Goal: Feedback & Contribution: Contribute content

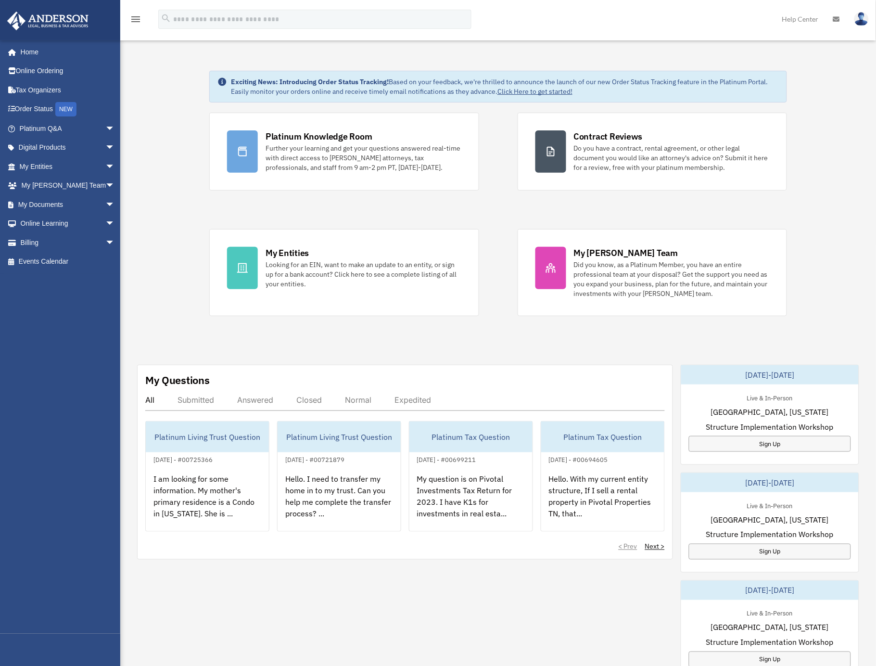
click at [85, 296] on div "tonyhummel@gmail.com Sign Out tonyhummel@gmail.com Home Online Ordering Tax Org…" at bounding box center [64, 337] width 129 height 594
click at [105, 242] on span "arrow_drop_down" at bounding box center [114, 243] width 19 height 20
click at [61, 264] on link "$ Open Invoices" at bounding box center [71, 262] width 116 height 20
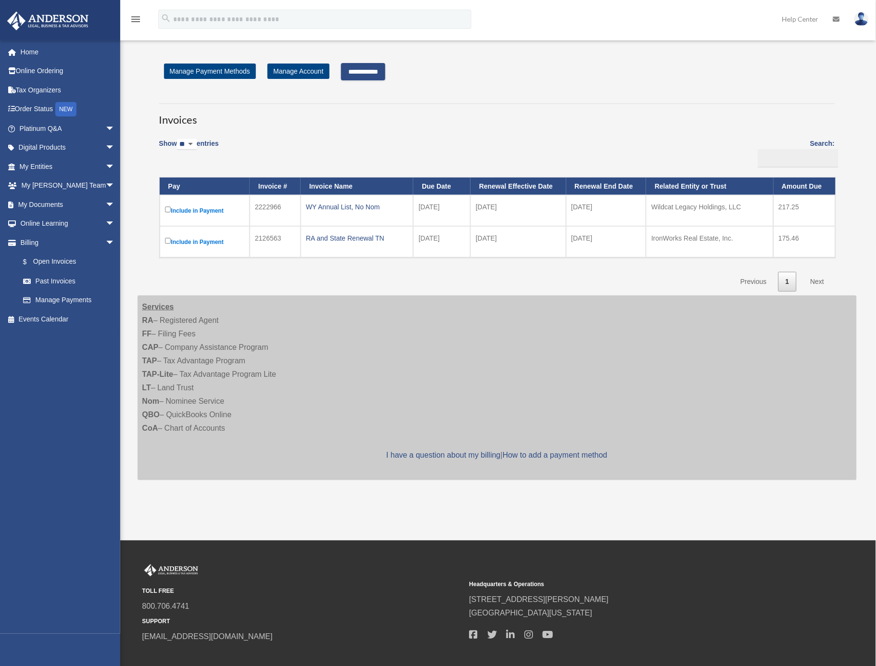
click at [371, 70] on input "**********" at bounding box center [363, 71] width 44 height 17
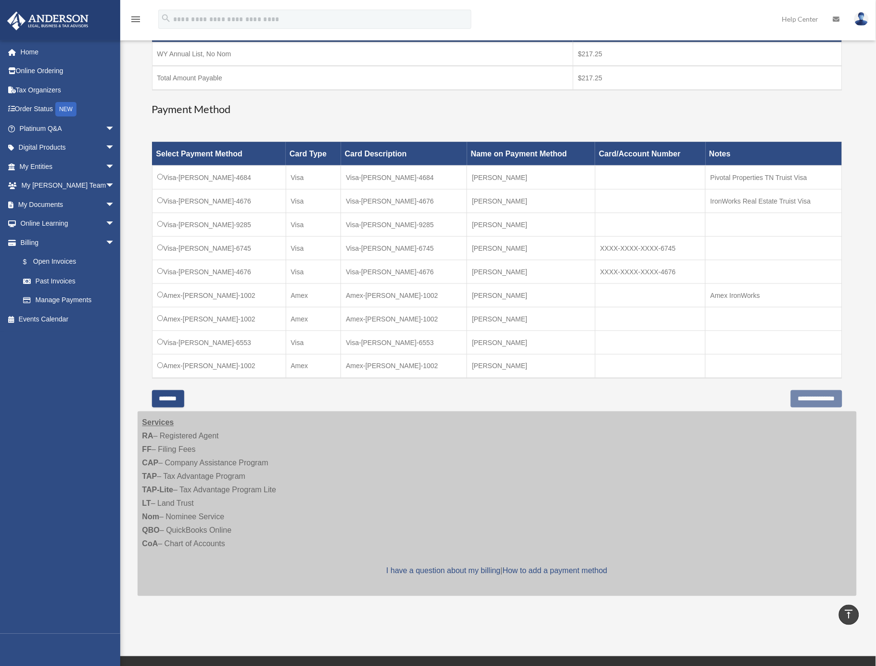
scroll to position [186, 0]
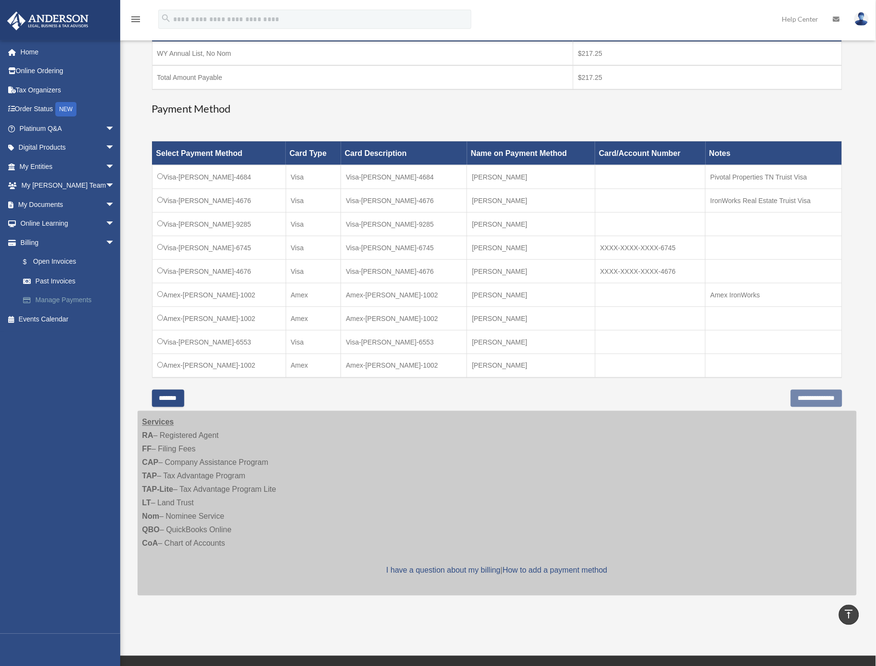
click at [76, 303] on link "Manage Payments" at bounding box center [71, 300] width 116 height 19
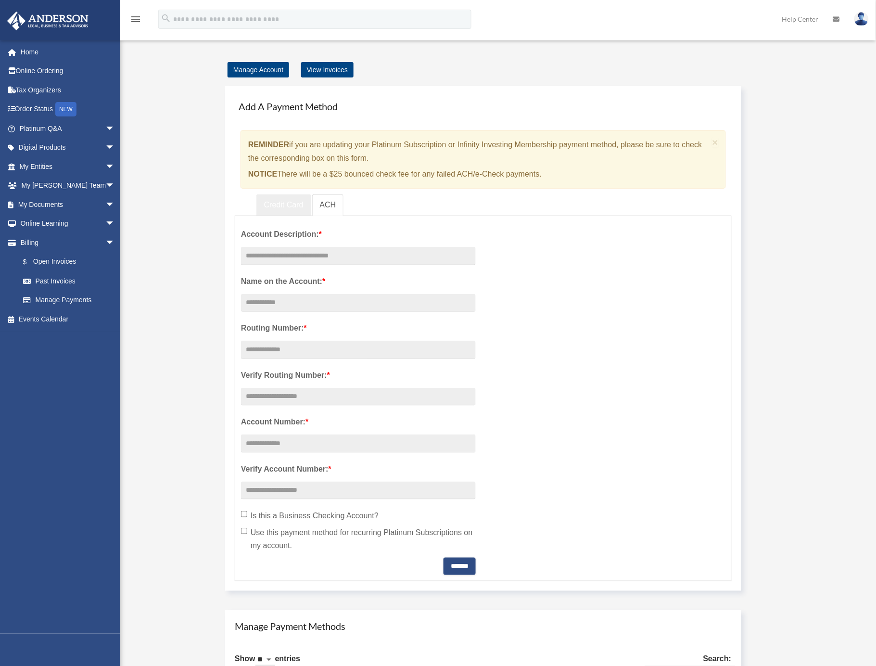
click at [293, 209] on link "Credit Card" at bounding box center [283, 205] width 55 height 22
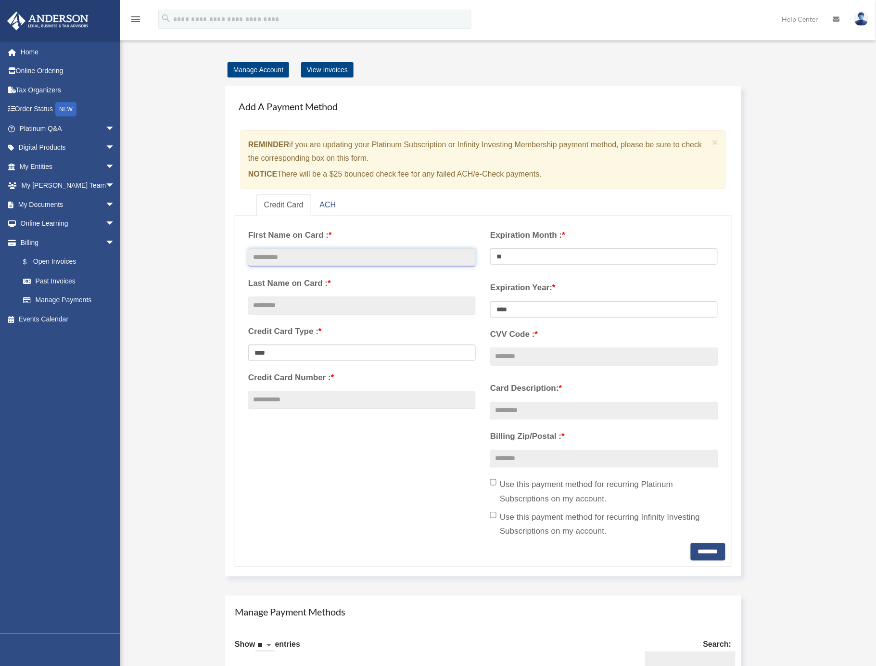
click at [316, 254] on input "text" at bounding box center [362, 257] width 228 height 18
type input "**********"
type input "*******"
type input "******"
select select "**********"
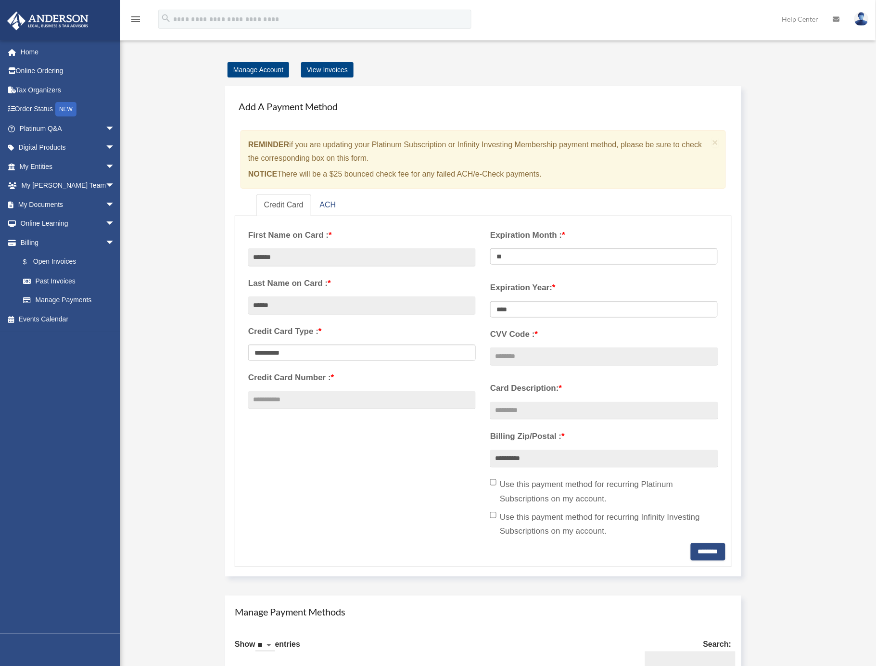
type input "**********"
select select "**"
select select "****"
type input "***"
click at [509, 412] on input "Card Description: *" at bounding box center [604, 411] width 228 height 18
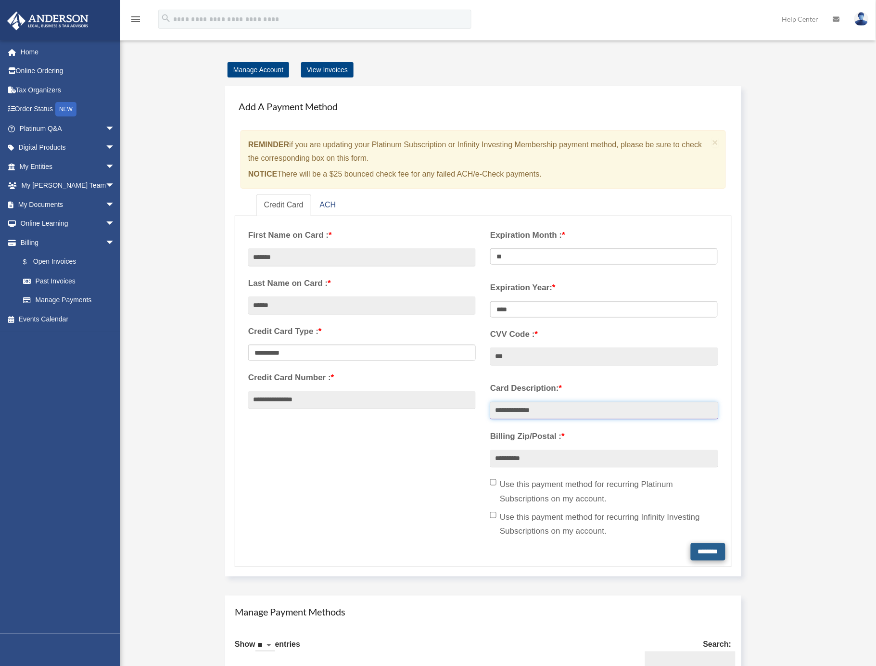
type input "**********"
click at [696, 554] on input "********" at bounding box center [708, 551] width 35 height 17
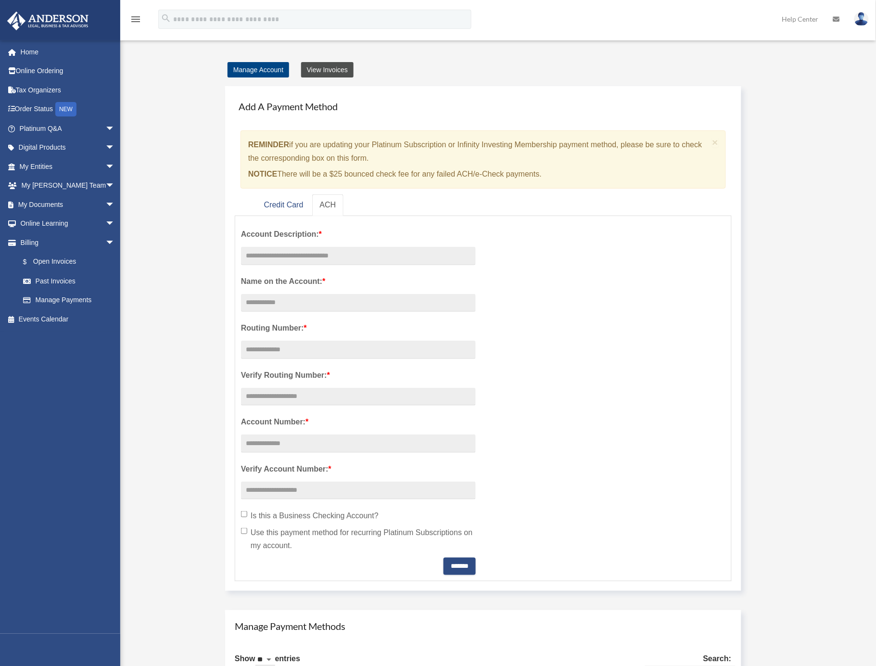
click at [341, 72] on link "View Invoices" at bounding box center [327, 69] width 52 height 15
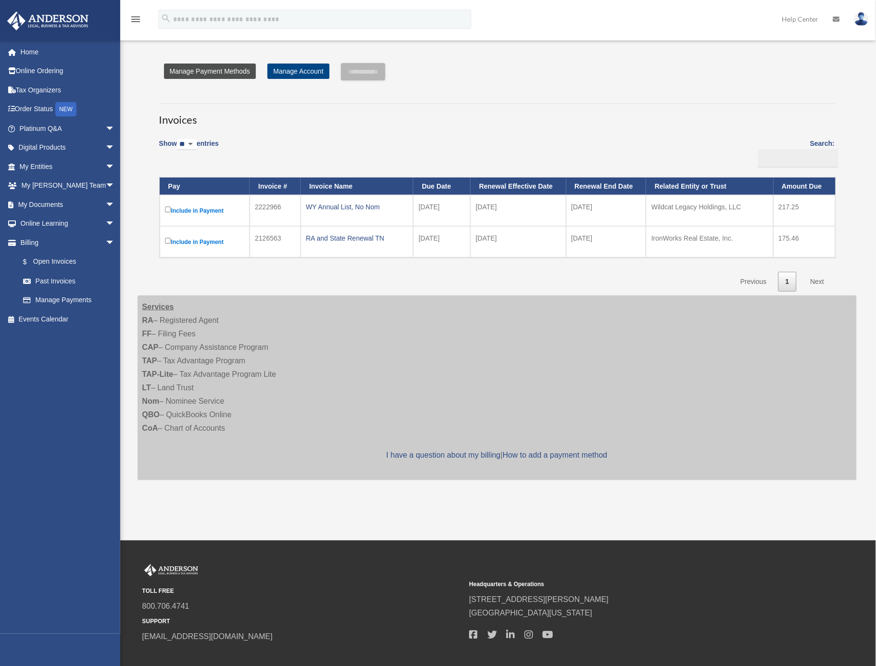
click at [218, 70] on link "Manage Payment Methods" at bounding box center [210, 71] width 92 height 15
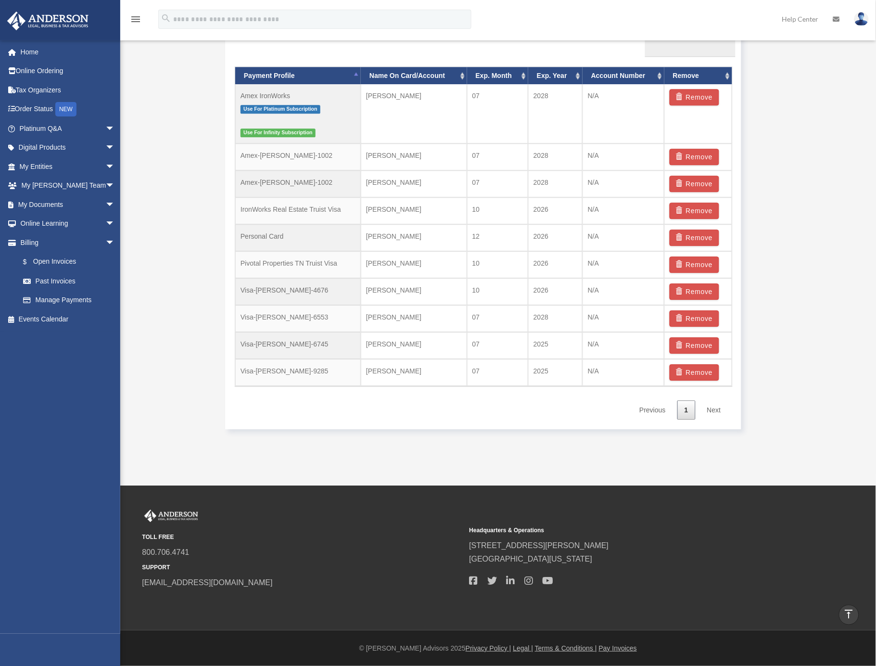
scroll to position [627, 0]
click at [688, 182] on button "Remove" at bounding box center [695, 184] width 50 height 16
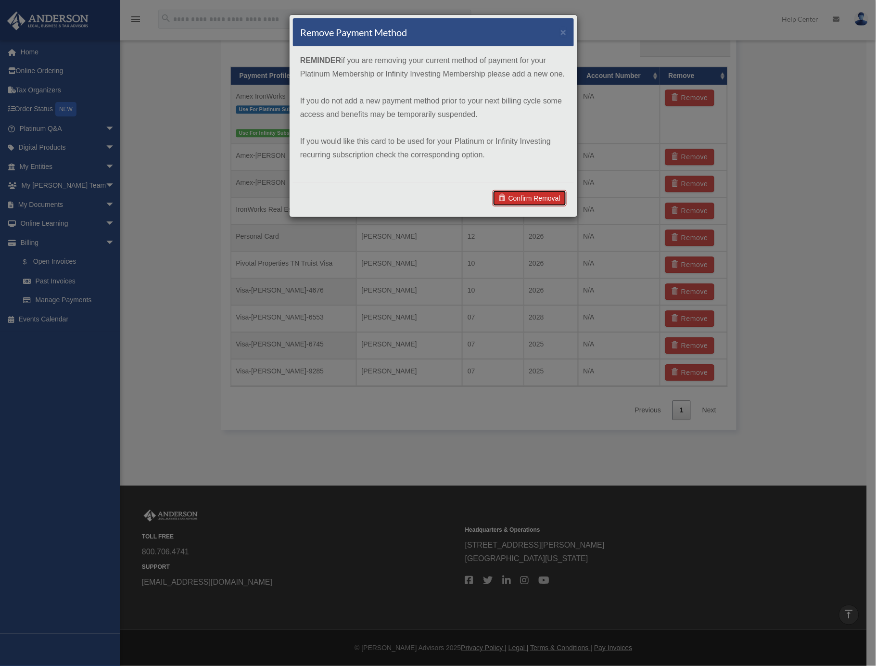
click at [551, 201] on link "Confirm Removal" at bounding box center [530, 198] width 74 height 16
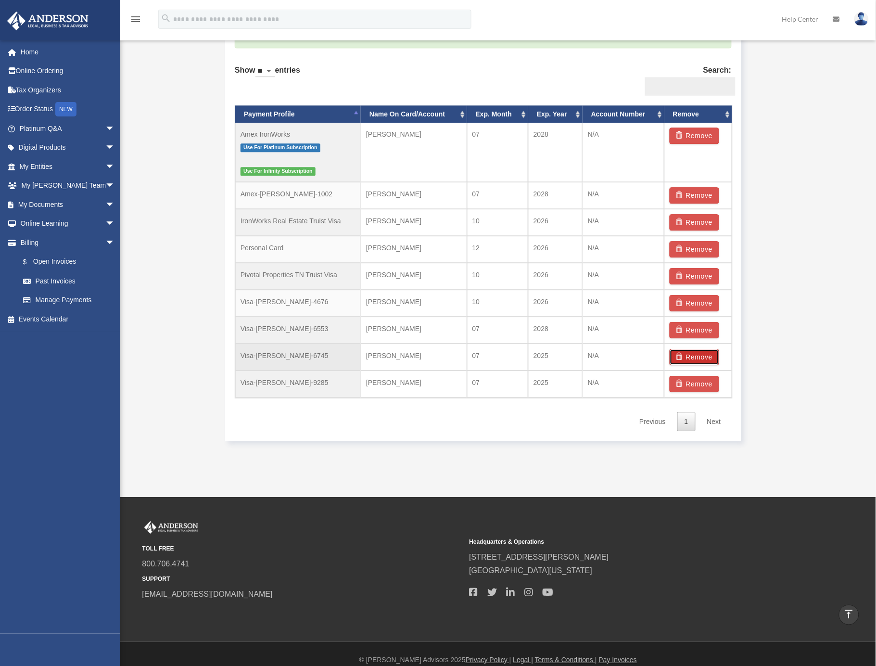
click at [708, 361] on button "Remove" at bounding box center [695, 357] width 50 height 16
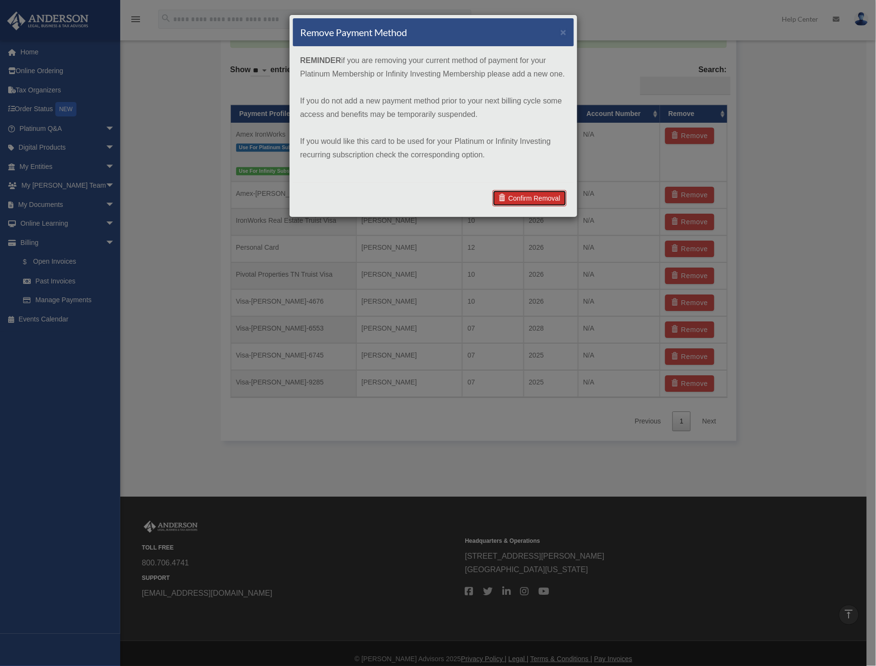
click at [536, 198] on link "Confirm Removal" at bounding box center [530, 198] width 74 height 16
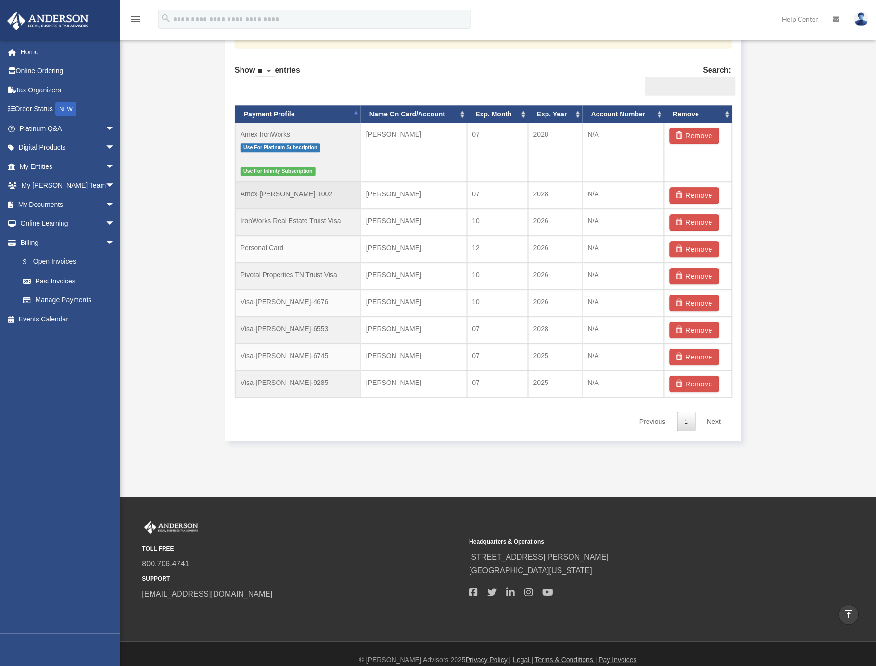
scroll to position [613, 0]
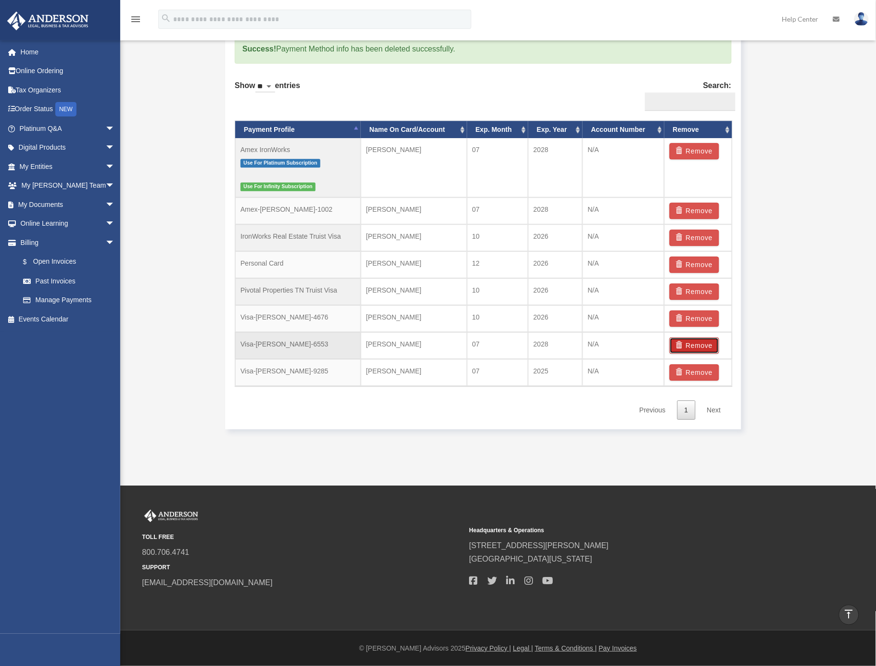
click at [706, 345] on button "Remove" at bounding box center [695, 345] width 50 height 16
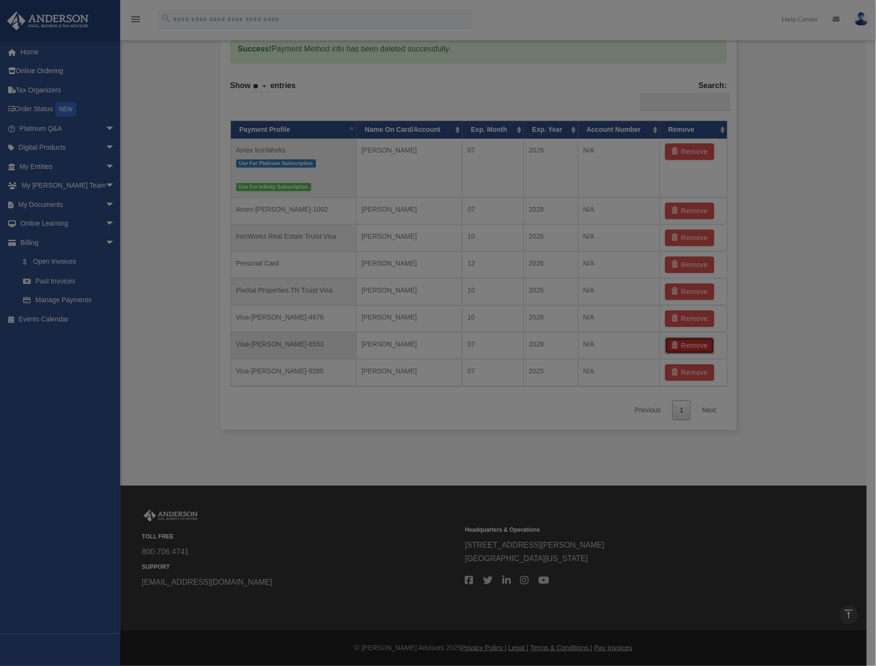
scroll to position [612, 0]
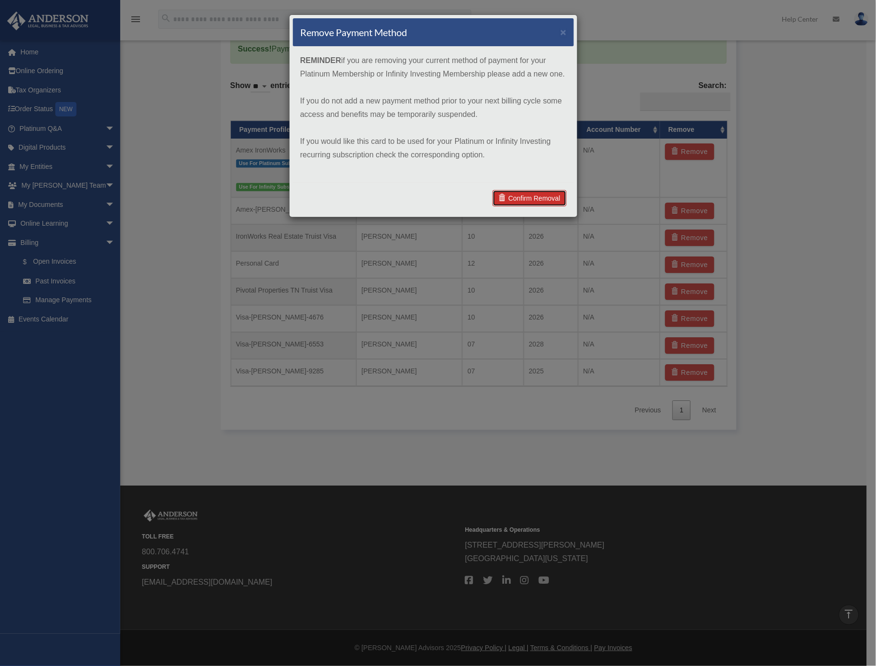
click at [549, 197] on link "Confirm Removal" at bounding box center [530, 198] width 74 height 16
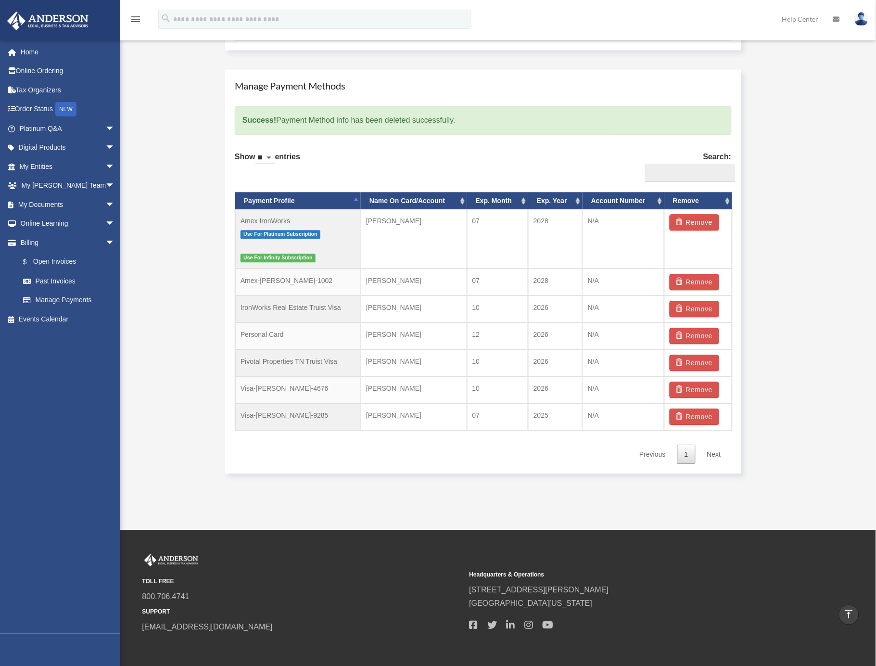
scroll to position [586, 0]
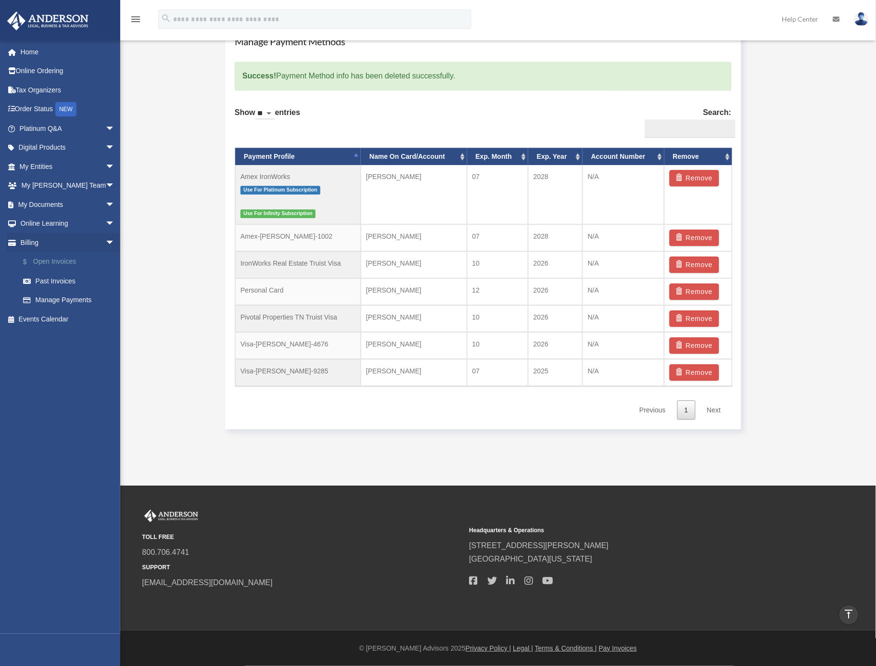
click at [66, 262] on link "$ Open Invoices" at bounding box center [71, 262] width 116 height 20
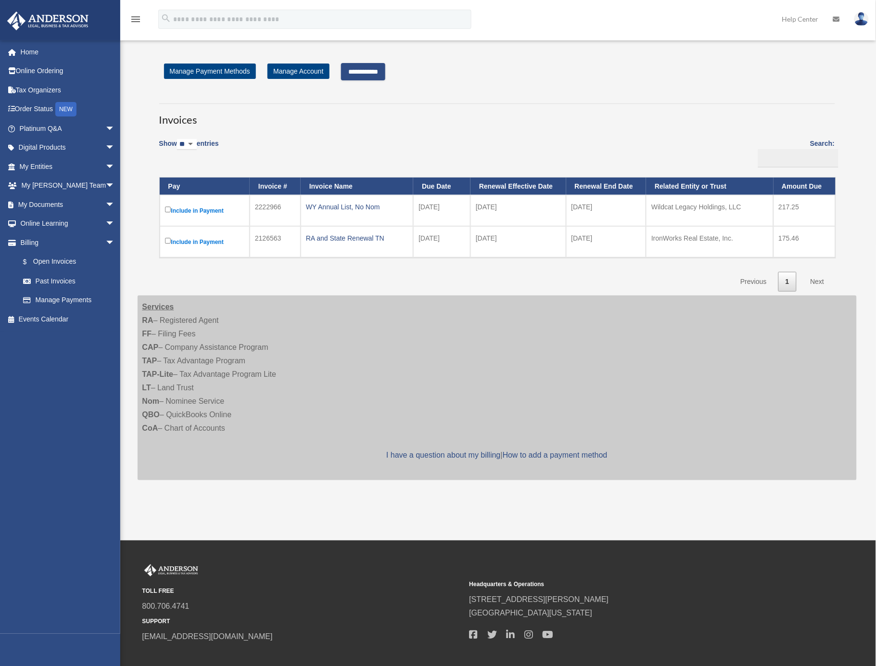
click at [378, 72] on input "**********" at bounding box center [363, 71] width 44 height 17
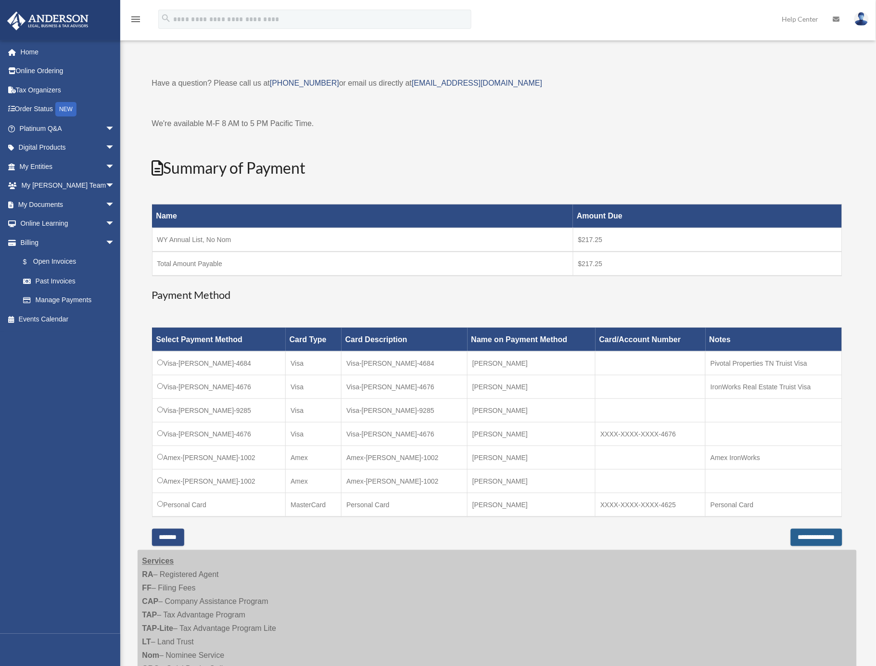
click at [810, 536] on input "**********" at bounding box center [816, 537] width 51 height 17
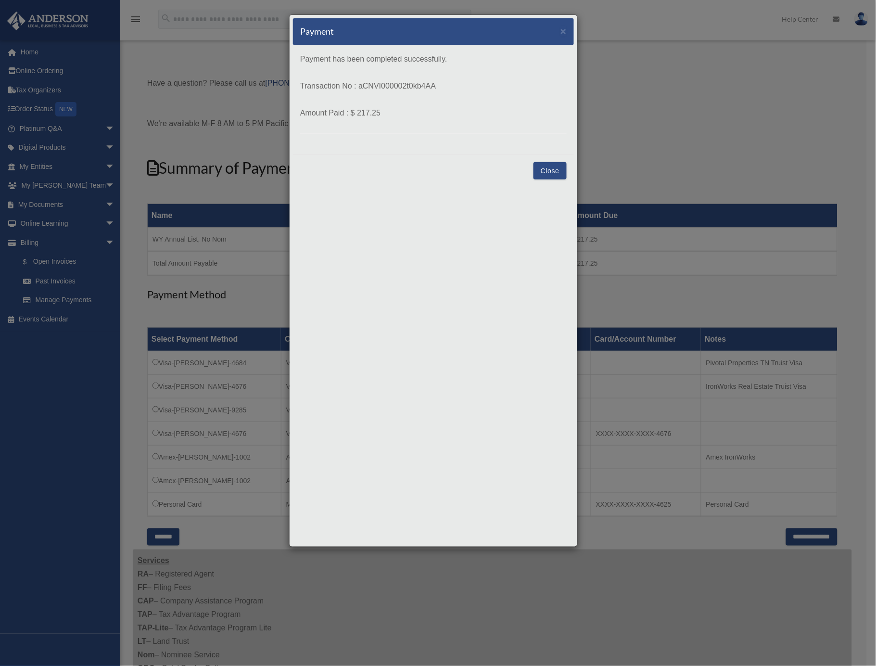
click at [552, 169] on button "Close" at bounding box center [550, 170] width 33 height 17
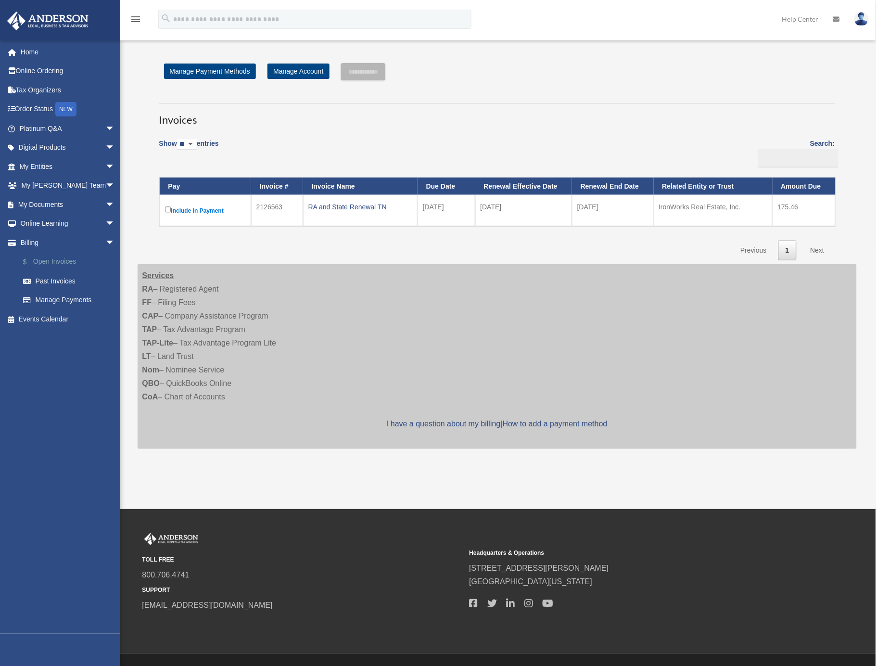
click at [62, 262] on link "$ Open Invoices" at bounding box center [71, 262] width 116 height 20
click at [385, 74] on input "**********" at bounding box center [363, 71] width 44 height 17
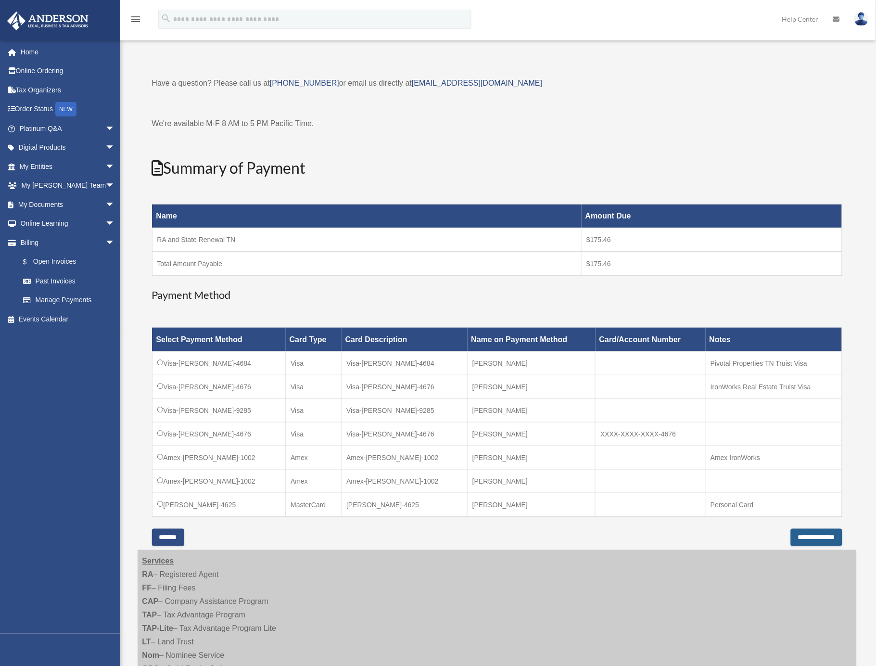
click at [801, 534] on input "**********" at bounding box center [816, 537] width 51 height 17
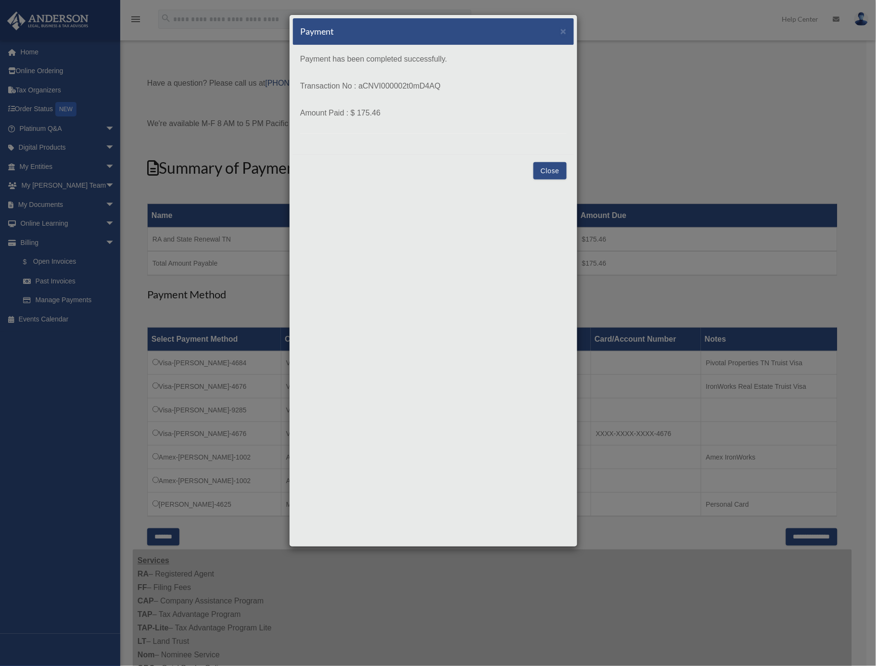
click at [546, 169] on button "Close" at bounding box center [550, 170] width 33 height 17
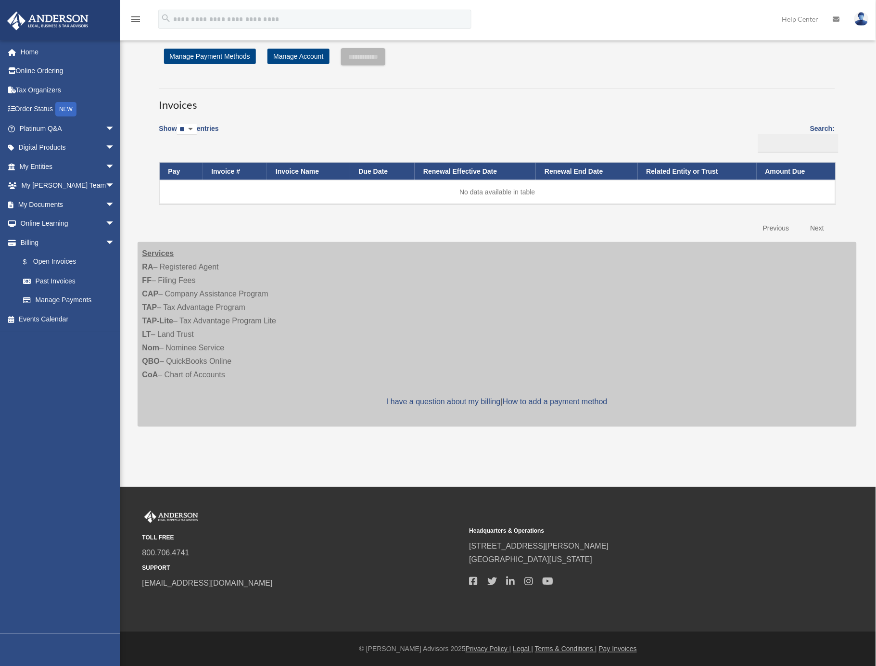
scroll to position [15, 0]
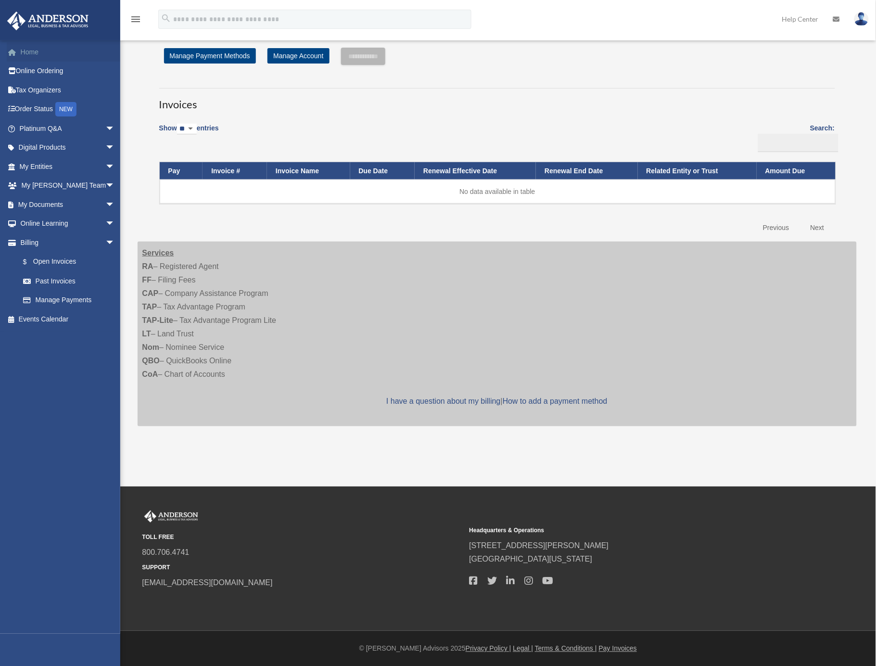
click at [37, 53] on link "Home" at bounding box center [68, 51] width 123 height 19
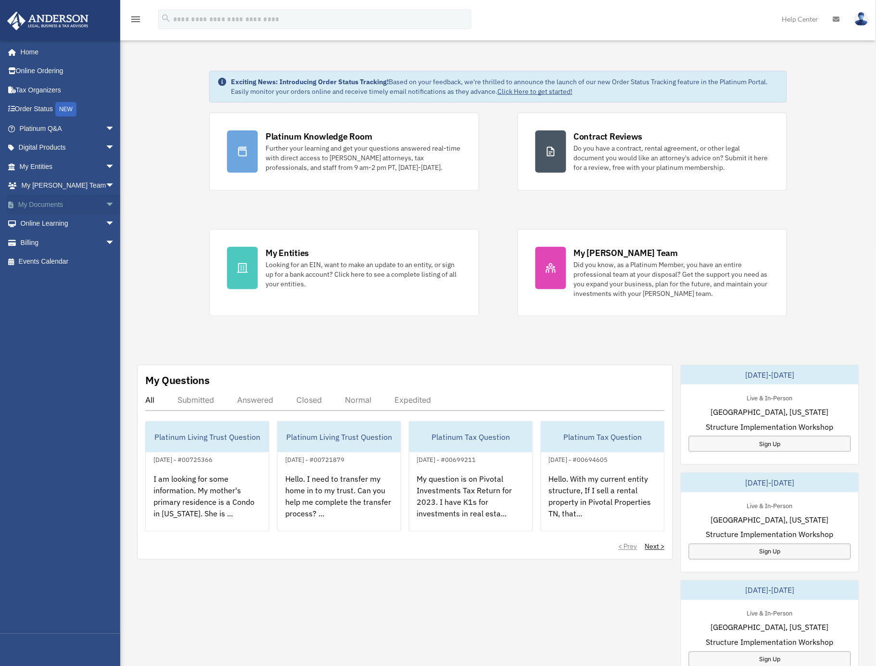
click at [70, 200] on link "My Documents arrow_drop_down" at bounding box center [68, 204] width 123 height 19
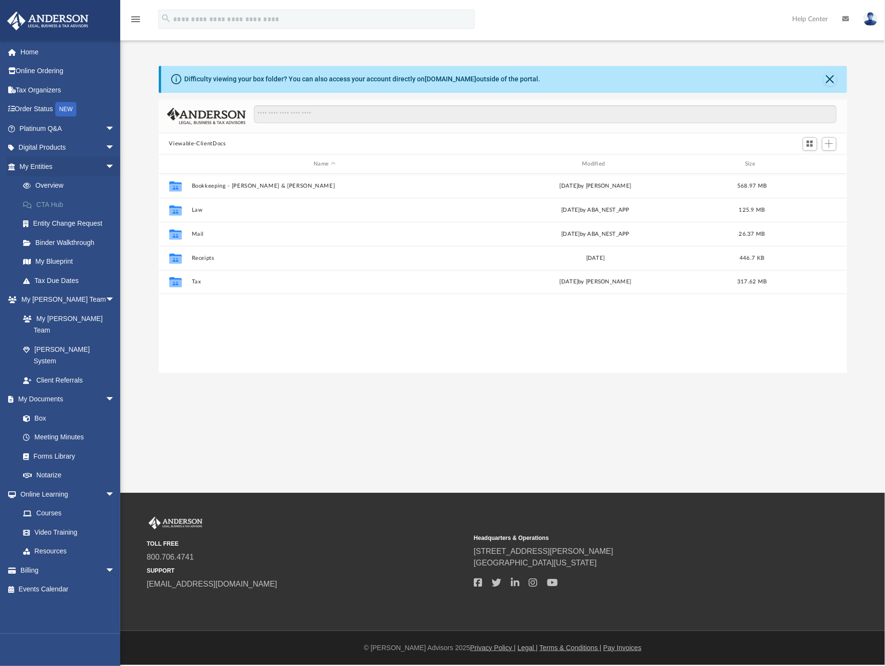
scroll to position [210, 679]
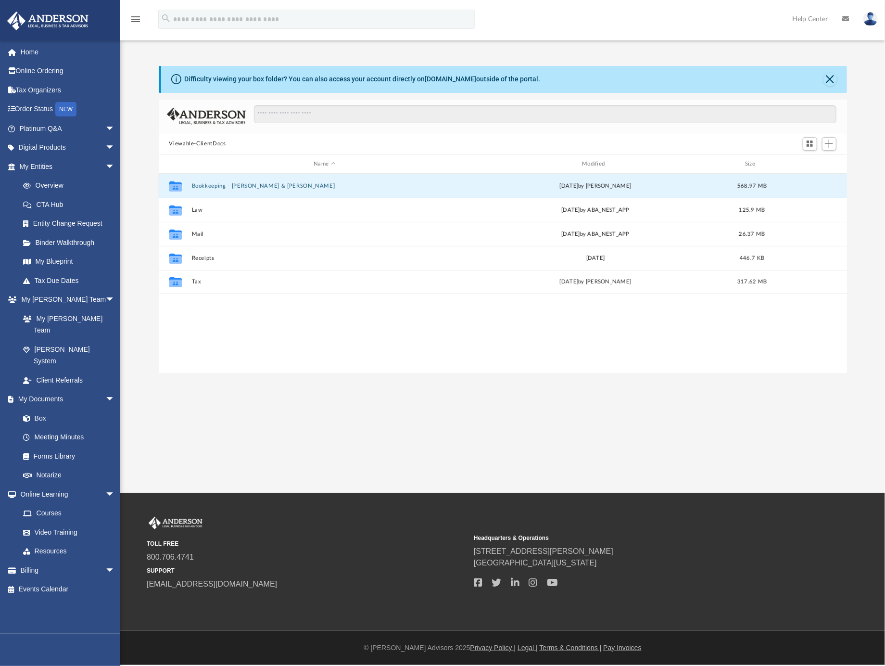
click at [228, 188] on button "Bookkeeping - [PERSON_NAME] & [PERSON_NAME]" at bounding box center [324, 186] width 267 height 6
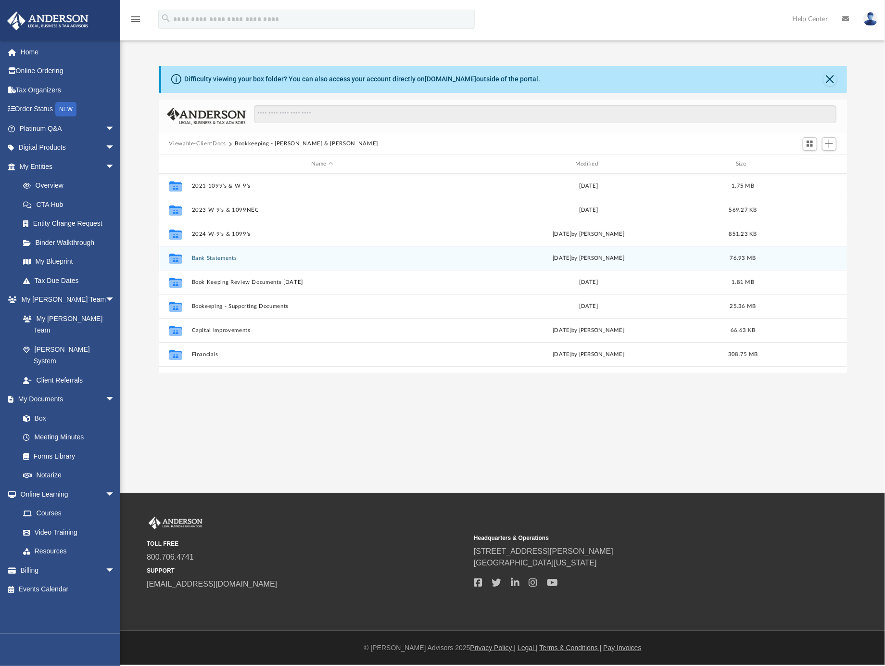
click at [221, 256] on button "Bank Statements" at bounding box center [322, 258] width 262 height 6
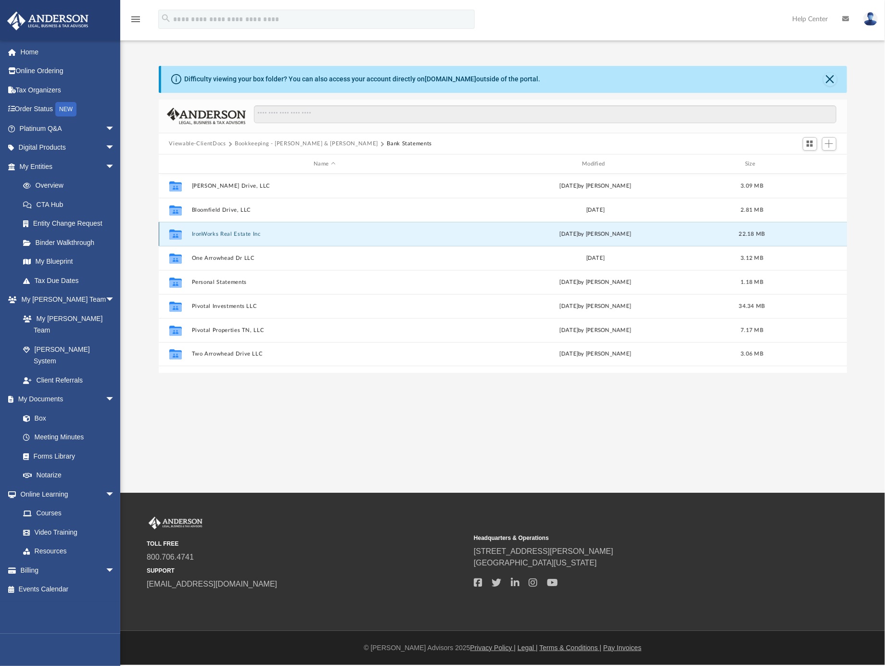
click at [239, 235] on button "IronWorks Real Estate Inc" at bounding box center [324, 234] width 267 height 6
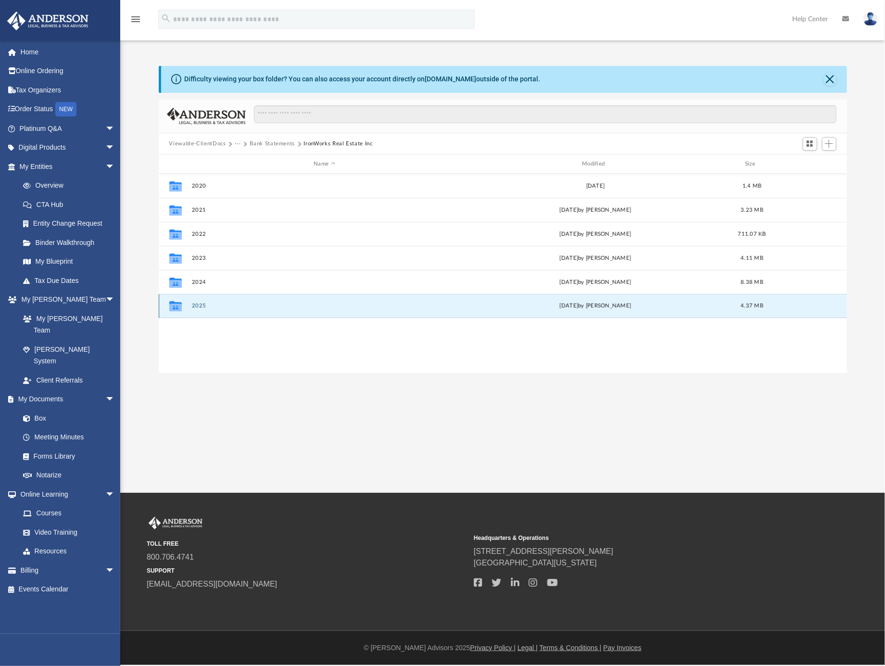
click at [195, 304] on button "2025" at bounding box center [324, 306] width 267 height 6
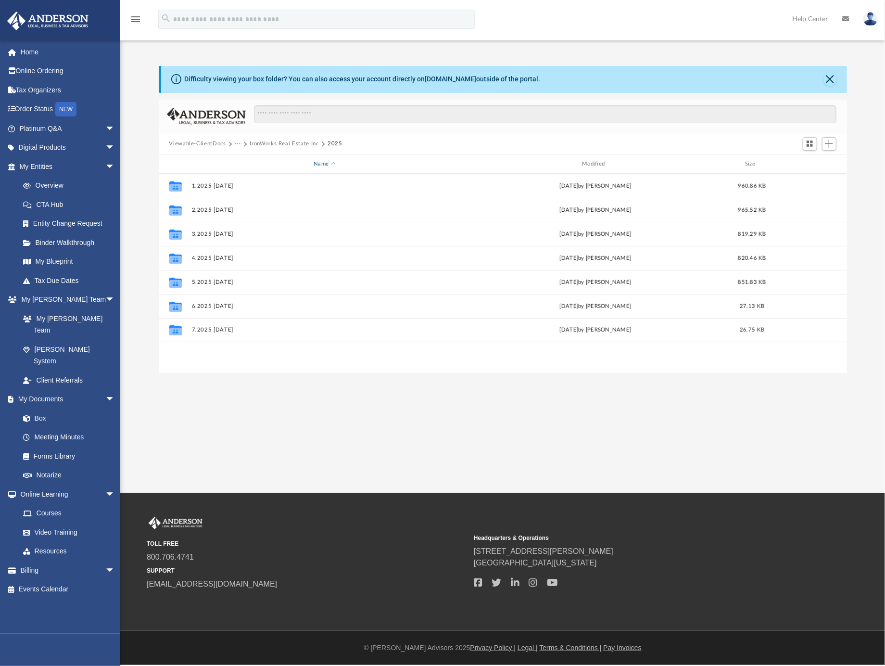
click at [333, 161] on div "Name" at bounding box center [324, 164] width 267 height 9
click at [829, 143] on span "Add" at bounding box center [829, 144] width 8 height 8
click at [807, 176] on li "New Folder" at bounding box center [815, 178] width 31 height 10
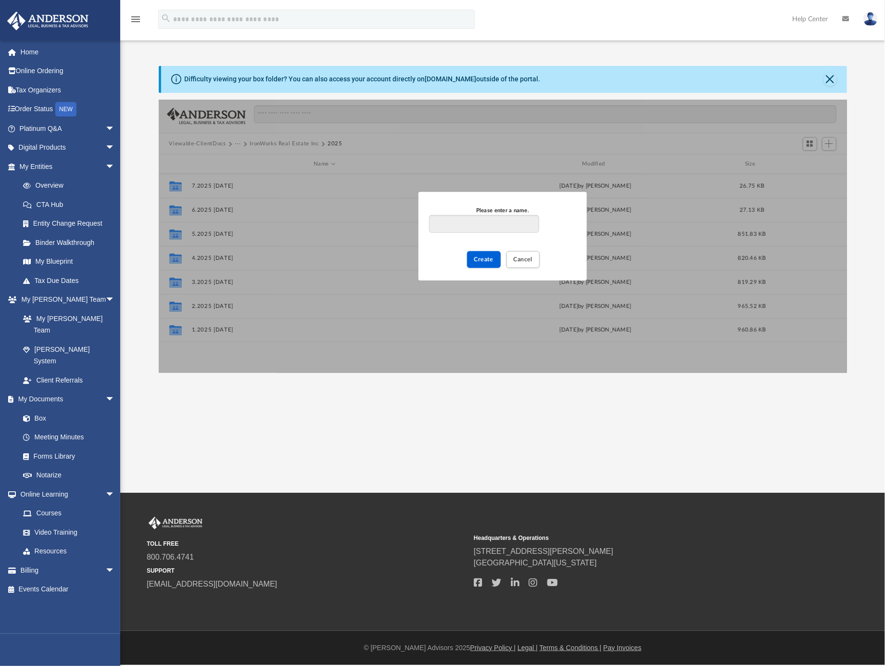
click at [499, 217] on input "Please enter a name." at bounding box center [484, 224] width 110 height 18
type input "**********"
click at [490, 262] on span "Create" at bounding box center [484, 259] width 20 height 6
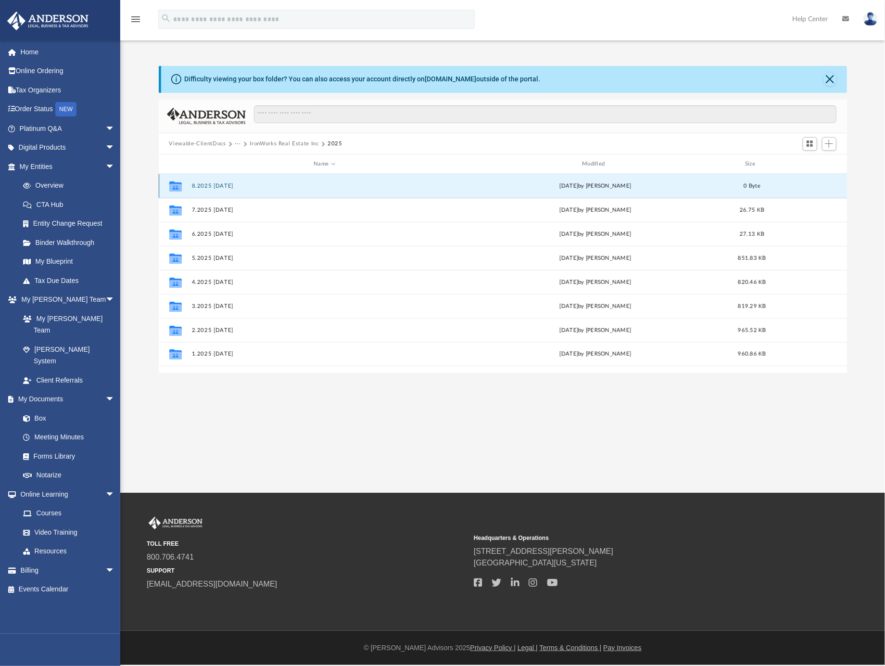
click at [212, 187] on button "8.2025 [DATE]" at bounding box center [324, 186] width 267 height 6
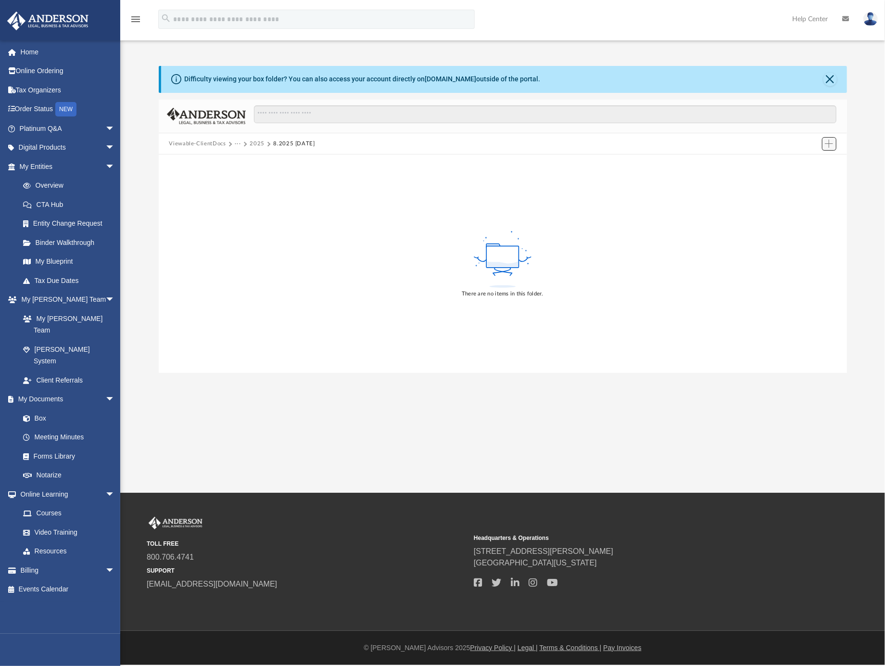
click at [833, 141] on span "Add" at bounding box center [829, 144] width 8 height 8
click at [812, 163] on li "Upload" at bounding box center [815, 163] width 31 height 10
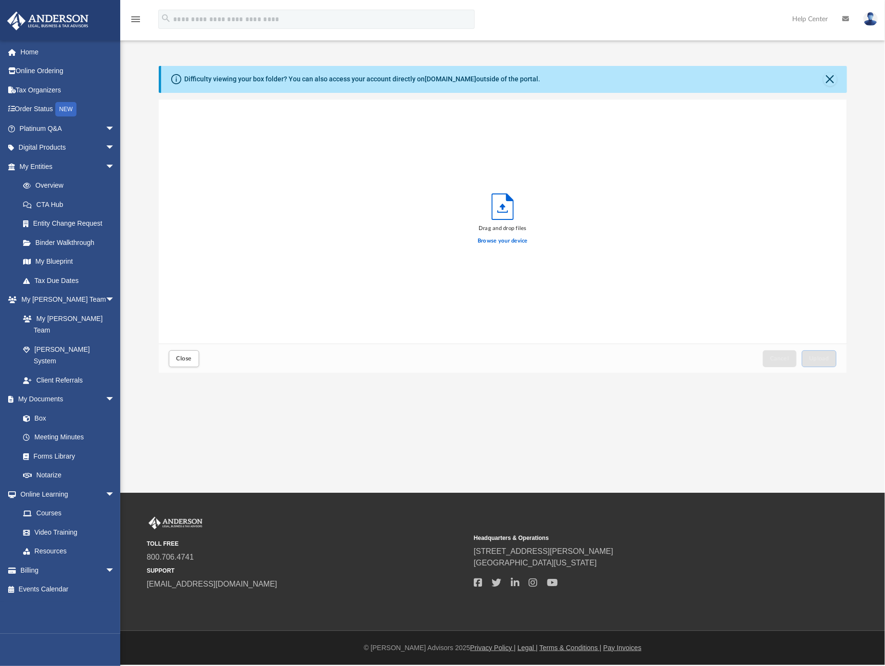
scroll to position [235, 679]
click at [507, 241] on label "Browse your device" at bounding box center [503, 241] width 50 height 9
click at [0, 0] on input "Browse your device" at bounding box center [0, 0] width 0 height 0
click at [821, 357] on span "Upload" at bounding box center [819, 359] width 20 height 6
click at [185, 367] on div "Close" at bounding box center [184, 358] width 34 height 21
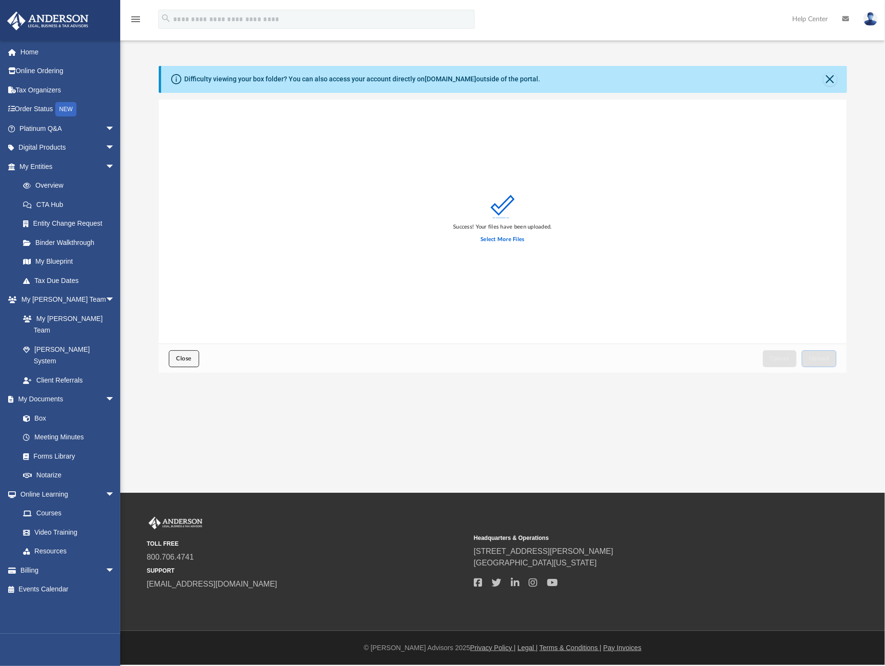
click at [187, 360] on span "Close" at bounding box center [183, 359] width 15 height 6
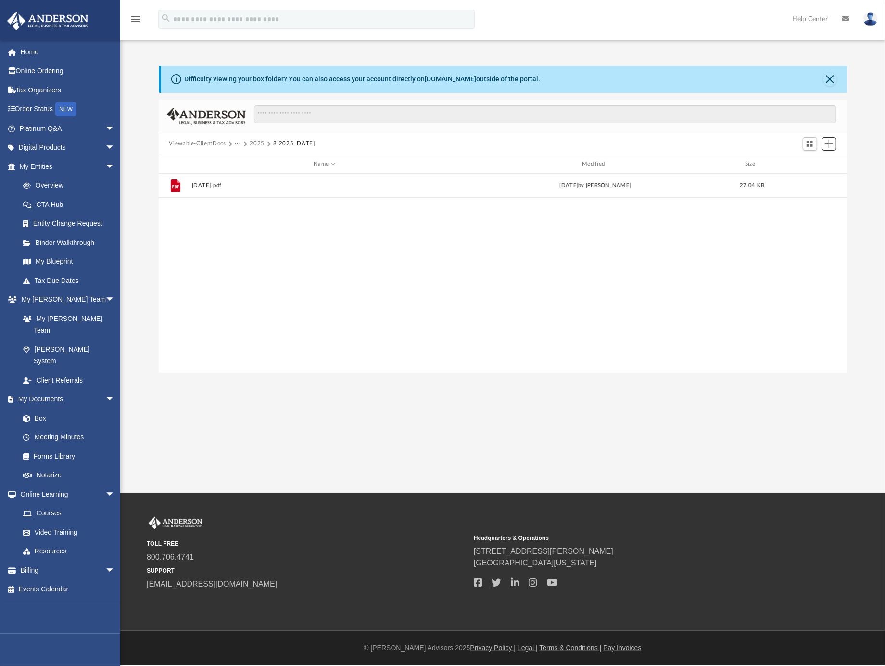
scroll to position [210, 679]
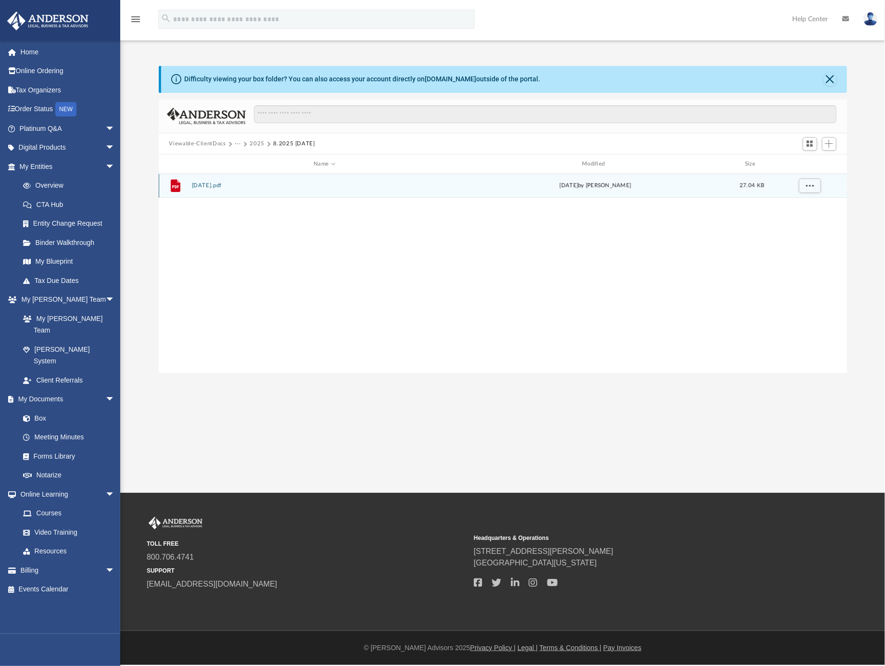
click at [212, 185] on button "[DATE].pdf" at bounding box center [324, 186] width 267 height 6
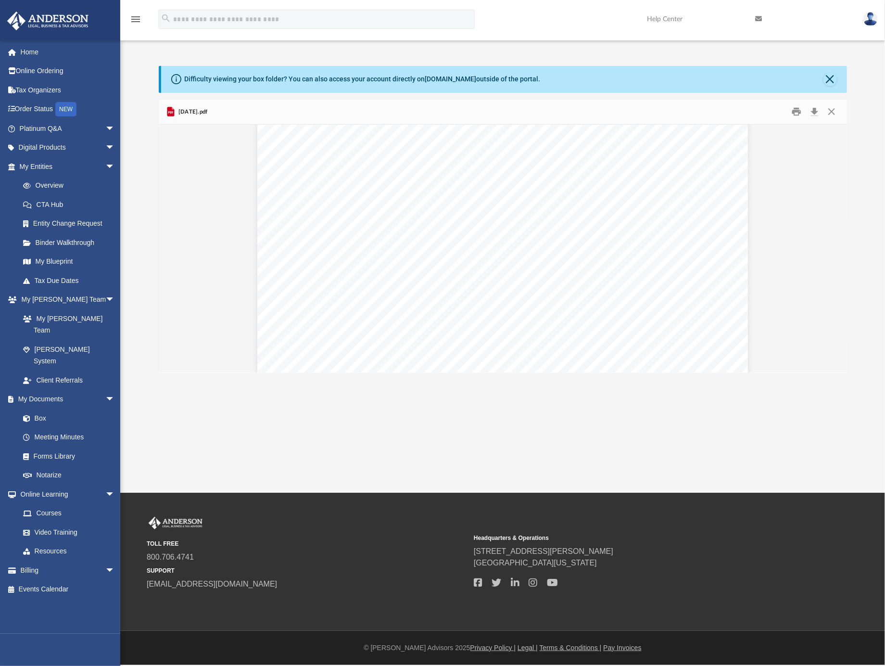
scroll to position [93, 0]
click at [828, 78] on button "Close" at bounding box center [830, 79] width 13 height 13
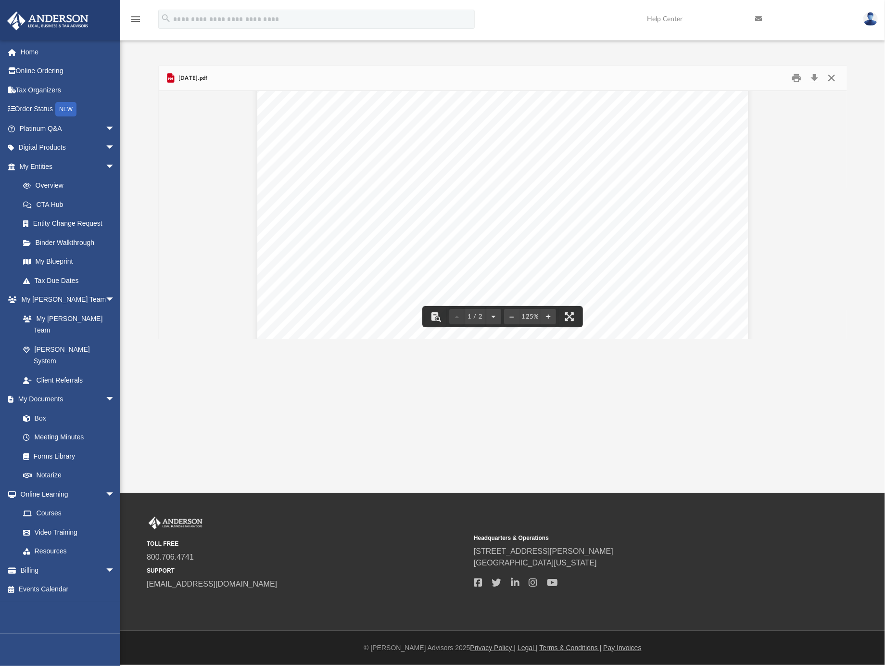
click at [829, 76] on button "Close" at bounding box center [831, 78] width 17 height 15
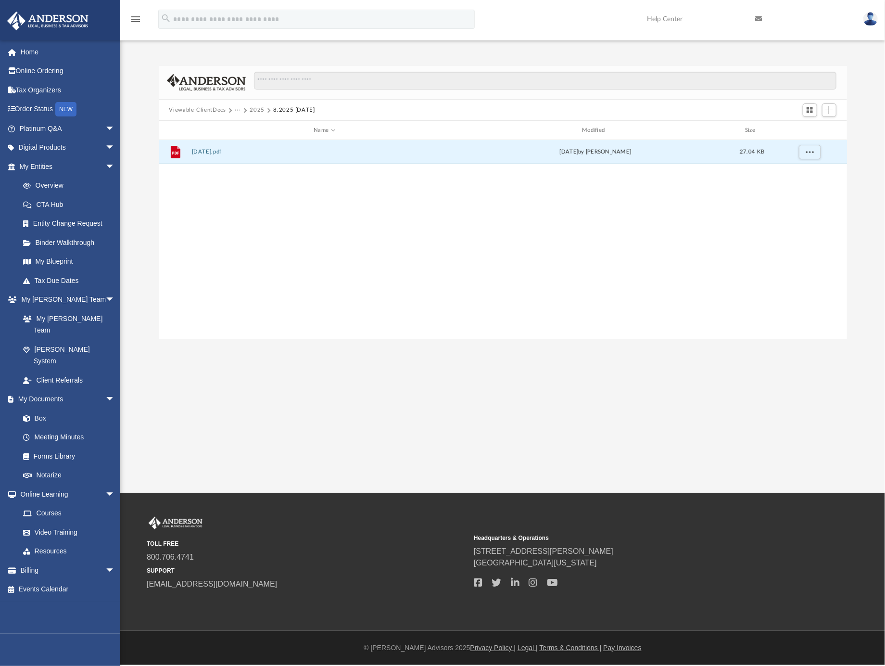
click at [259, 110] on button "2025" at bounding box center [257, 110] width 15 height 9
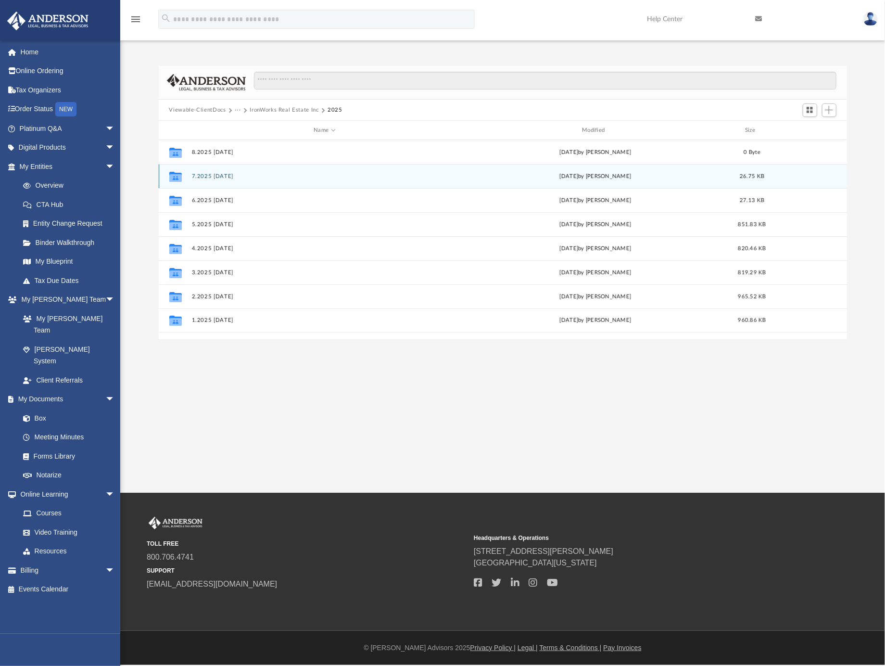
click at [220, 176] on button "7.2025 [DATE]" at bounding box center [324, 176] width 267 height 6
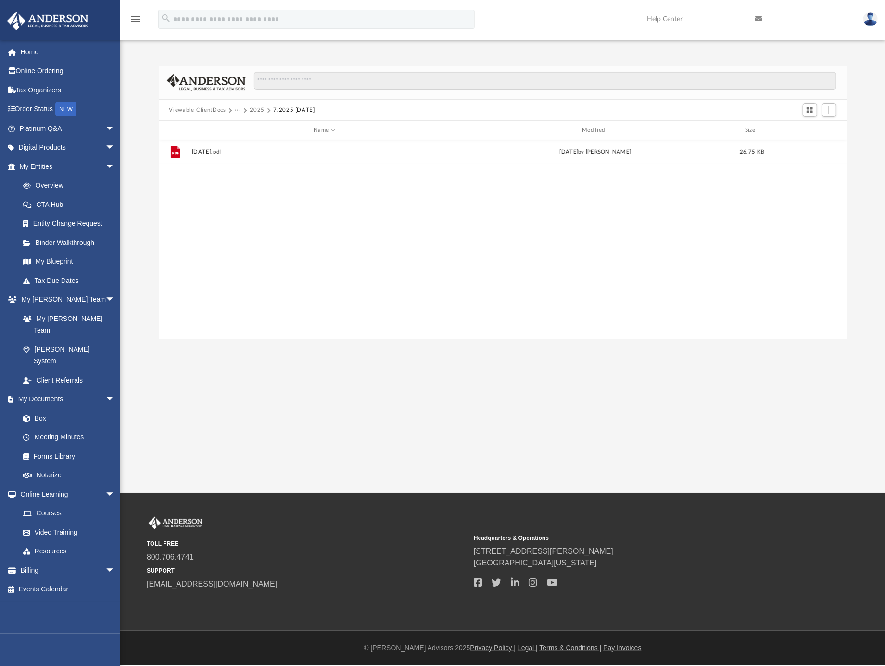
click at [235, 110] on button "···" at bounding box center [238, 110] width 6 height 9
click at [257, 142] on li "Bank Statements" at bounding box center [312, 142] width 144 height 10
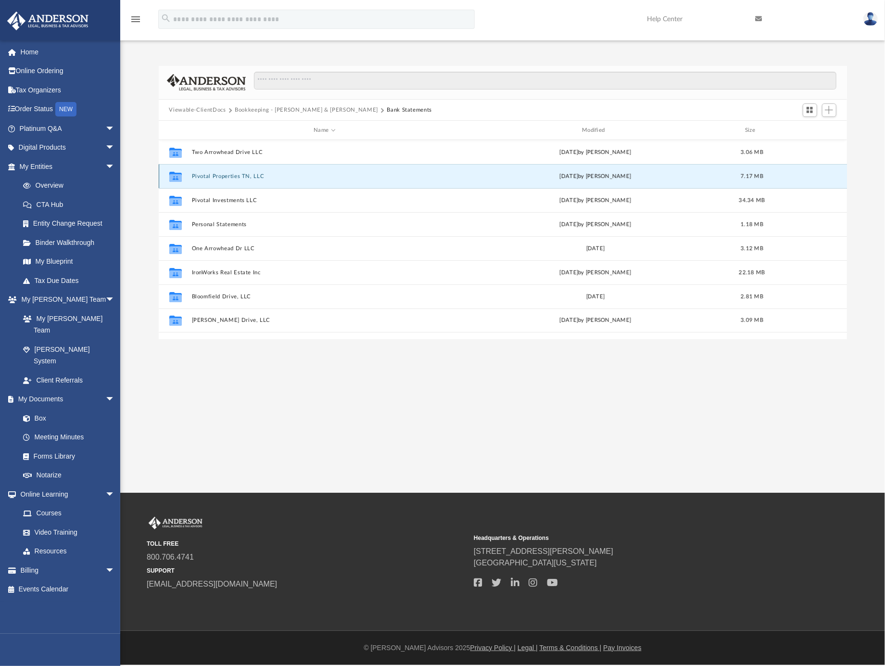
click at [236, 178] on button "Pivotal Properties TN, LLC" at bounding box center [324, 176] width 267 height 6
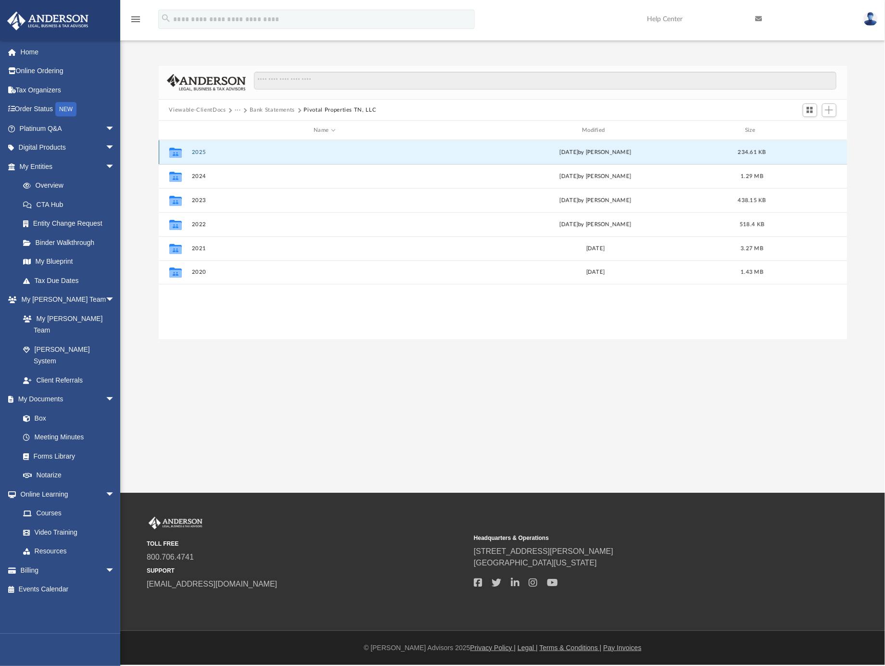
click at [200, 153] on button "2025" at bounding box center [324, 152] width 267 height 6
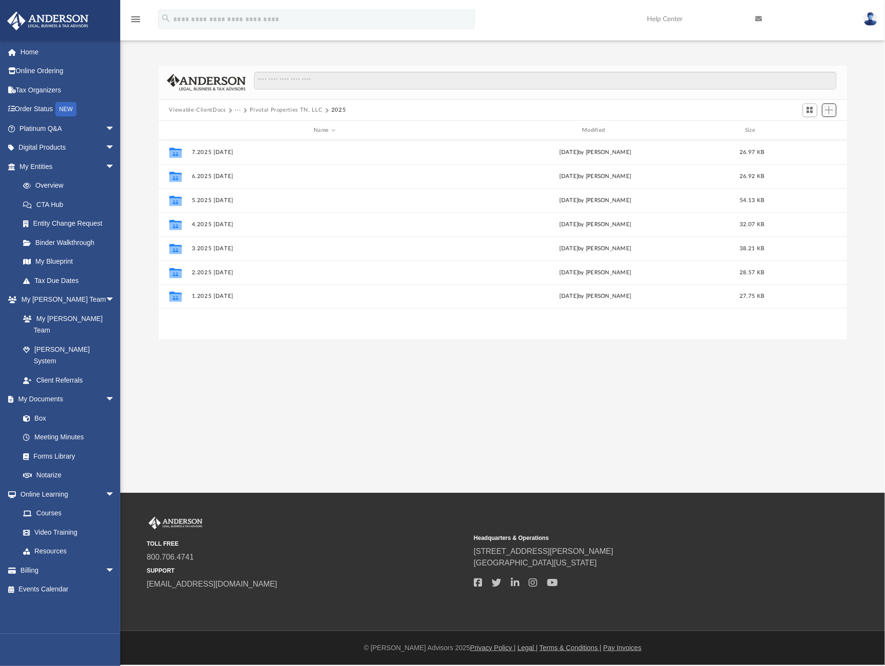
click at [832, 107] on span "Add" at bounding box center [829, 110] width 8 height 8
click at [815, 143] on li "New Folder" at bounding box center [815, 145] width 31 height 10
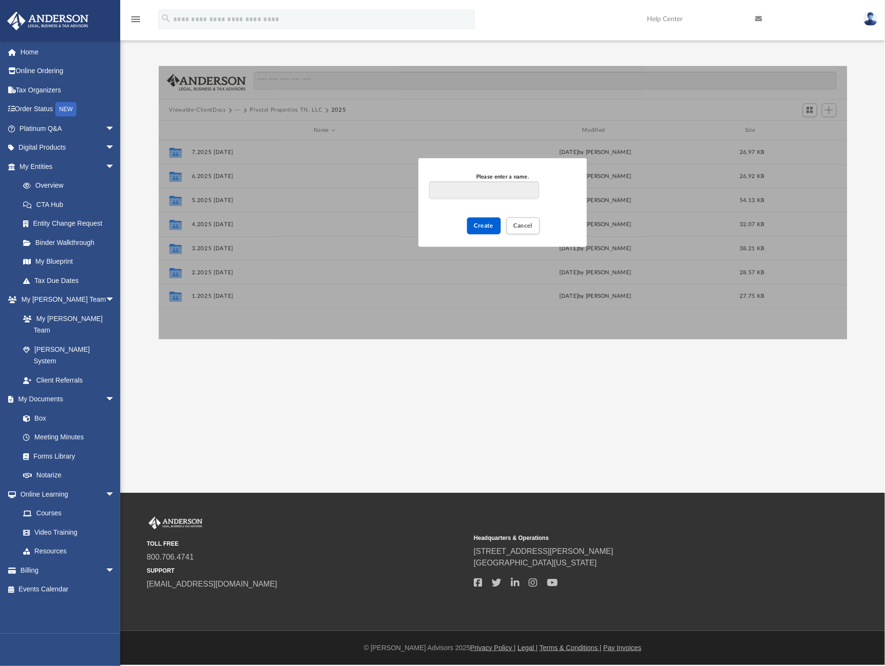
click at [502, 190] on input "Please enter a name." at bounding box center [484, 190] width 110 height 18
type input "**********"
click at [478, 227] on span "Create" at bounding box center [484, 226] width 20 height 6
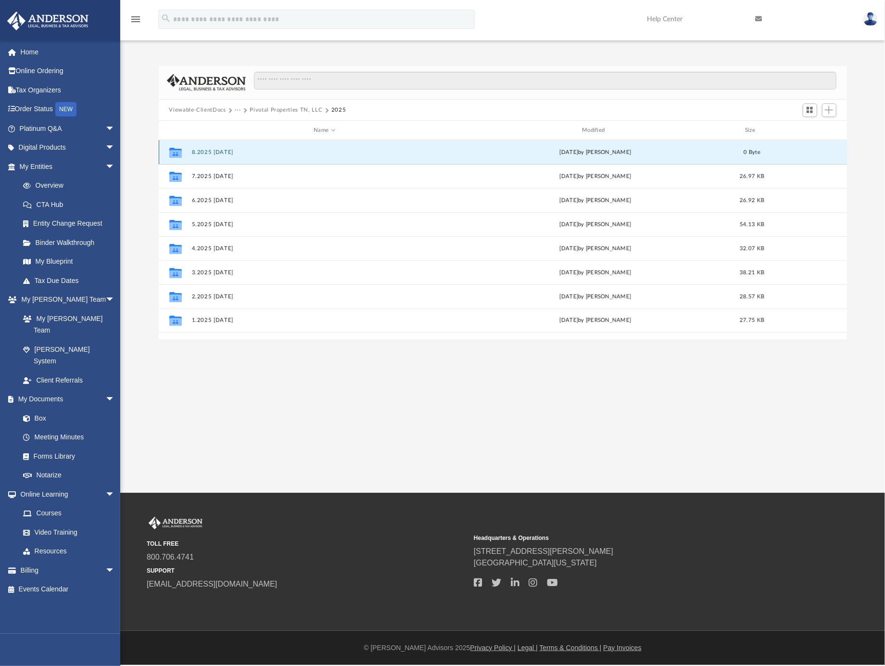
click at [206, 151] on button "8.2025 [DATE]" at bounding box center [324, 152] width 267 height 6
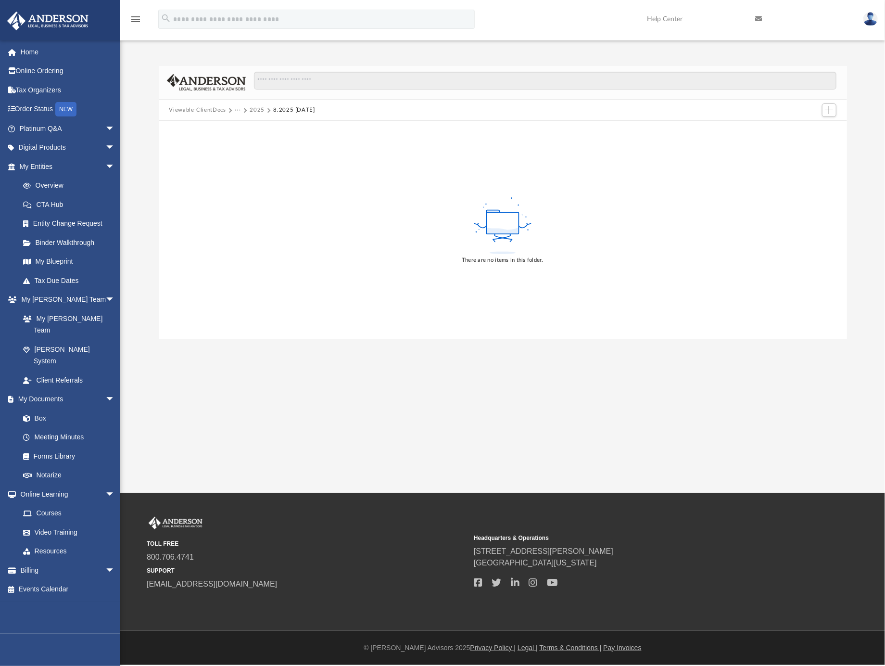
drag, startPoint x: 412, startPoint y: 189, endPoint x: 483, endPoint y: 173, distance: 72.6
click at [411, 189] on div "There are no items in this folder." at bounding box center [503, 230] width 688 height 218
click at [832, 109] on span "Add" at bounding box center [829, 110] width 8 height 8
click at [808, 127] on li "Upload" at bounding box center [815, 130] width 31 height 10
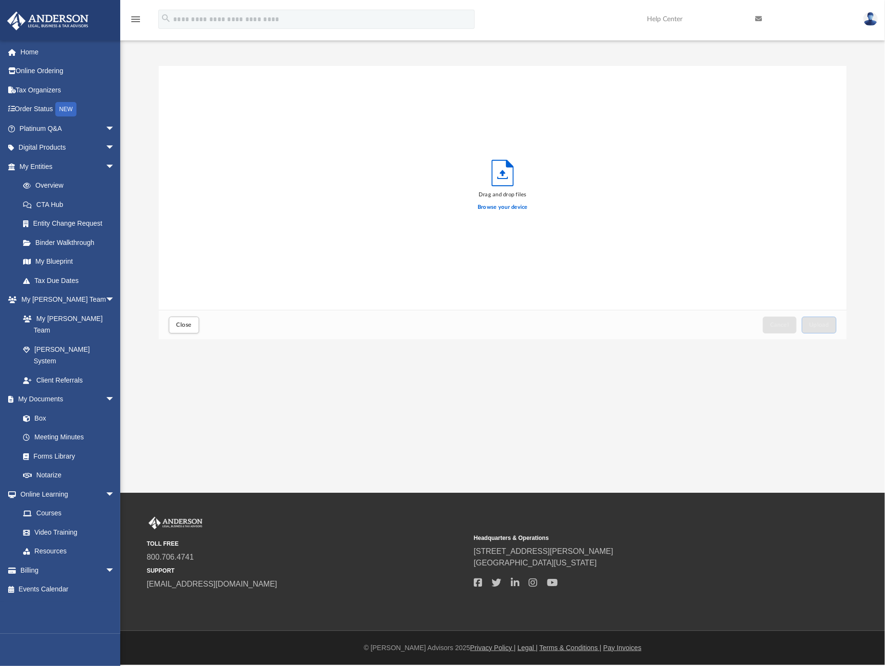
scroll to position [235, 679]
click at [520, 206] on label "Browse your device" at bounding box center [503, 207] width 50 height 9
click at [0, 0] on input "Browse your device" at bounding box center [0, 0] width 0 height 0
click at [826, 322] on span "Upload" at bounding box center [819, 325] width 20 height 6
click at [187, 331] on button "Close" at bounding box center [184, 325] width 30 height 17
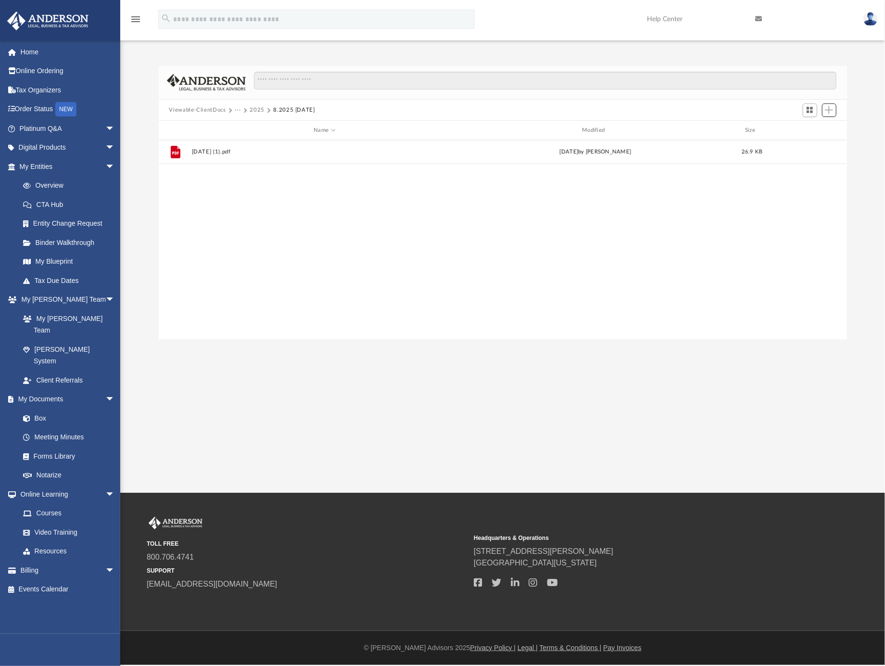
scroll to position [210, 679]
click at [229, 147] on div "File [DATE] (1).pdf [DATE] by [PERSON_NAME] 26.9 KB" at bounding box center [503, 152] width 688 height 24
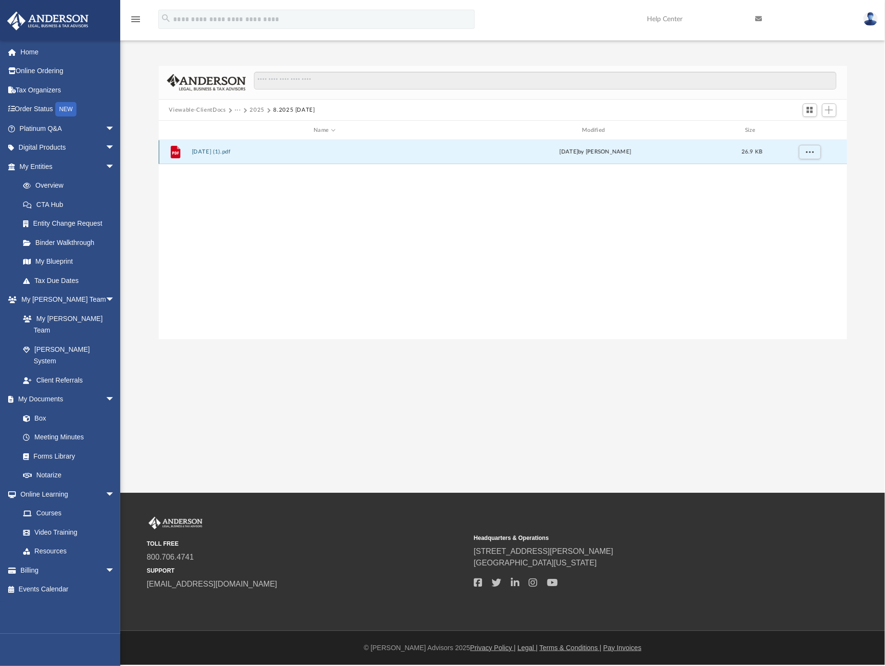
click at [226, 151] on button "[DATE] (1).pdf" at bounding box center [324, 152] width 267 height 6
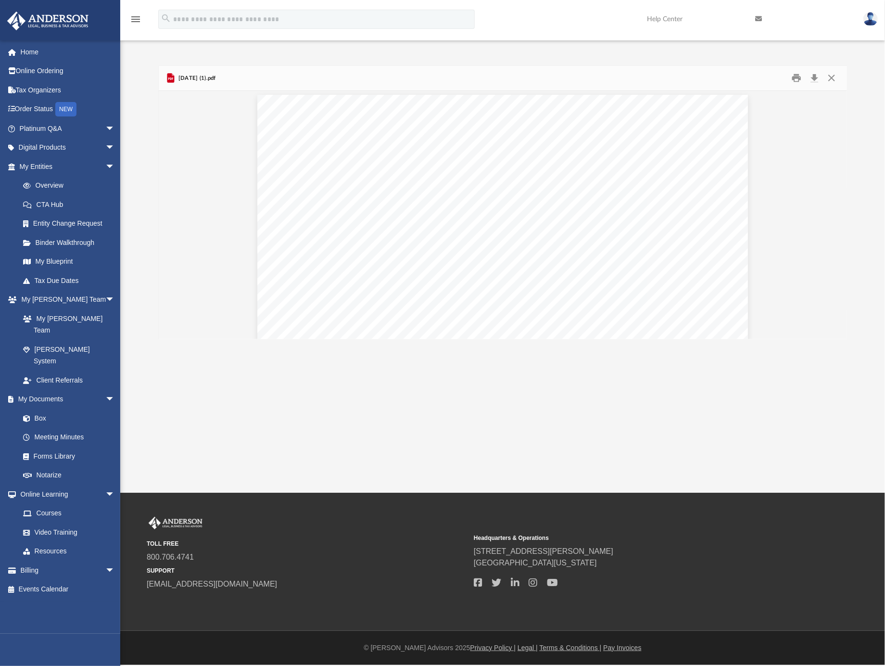
scroll to position [0, 0]
click at [832, 73] on button "Close" at bounding box center [831, 78] width 17 height 15
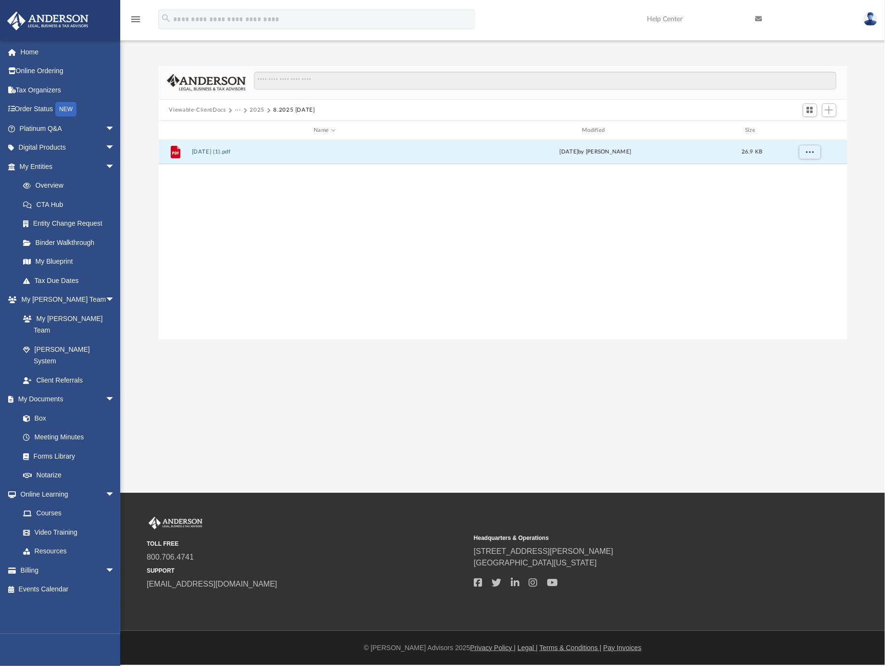
click at [206, 111] on button "Viewable-ClientDocs" at bounding box center [197, 110] width 57 height 9
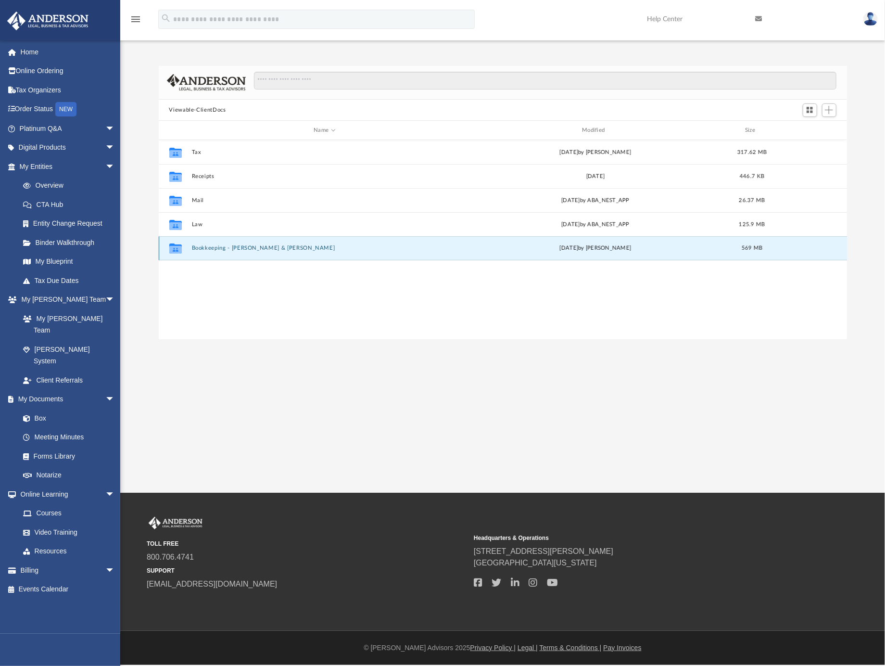
click at [233, 246] on button "Bookkeeping - [PERSON_NAME] & [PERSON_NAME]" at bounding box center [324, 248] width 267 height 6
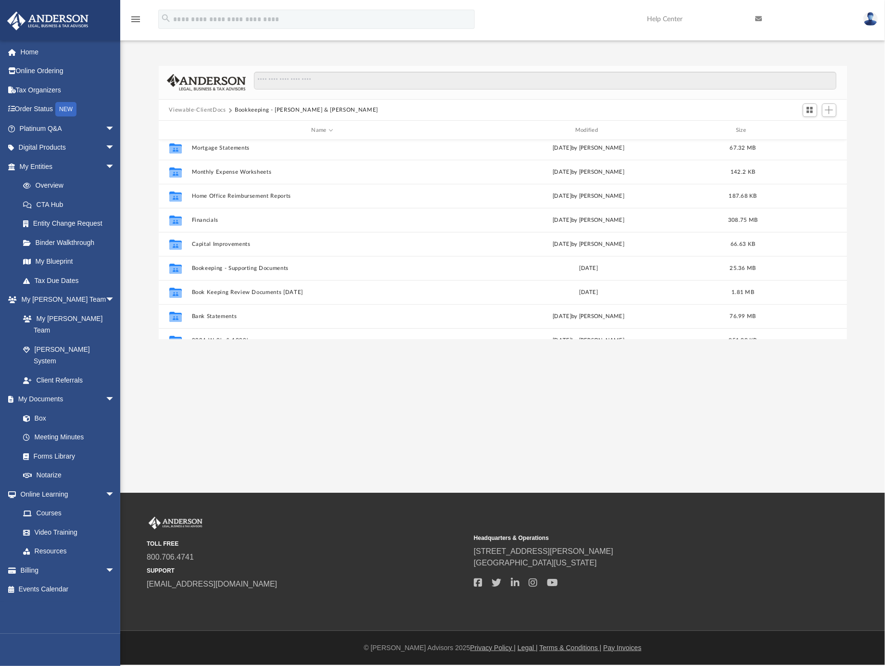
scroll to position [120, 0]
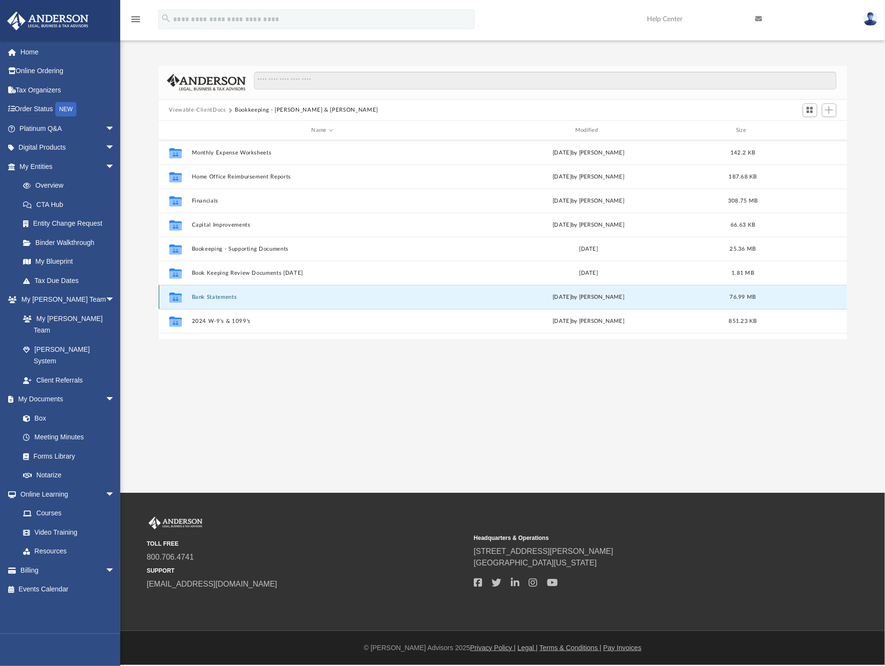
click at [219, 298] on button "Bank Statements" at bounding box center [322, 297] width 262 height 6
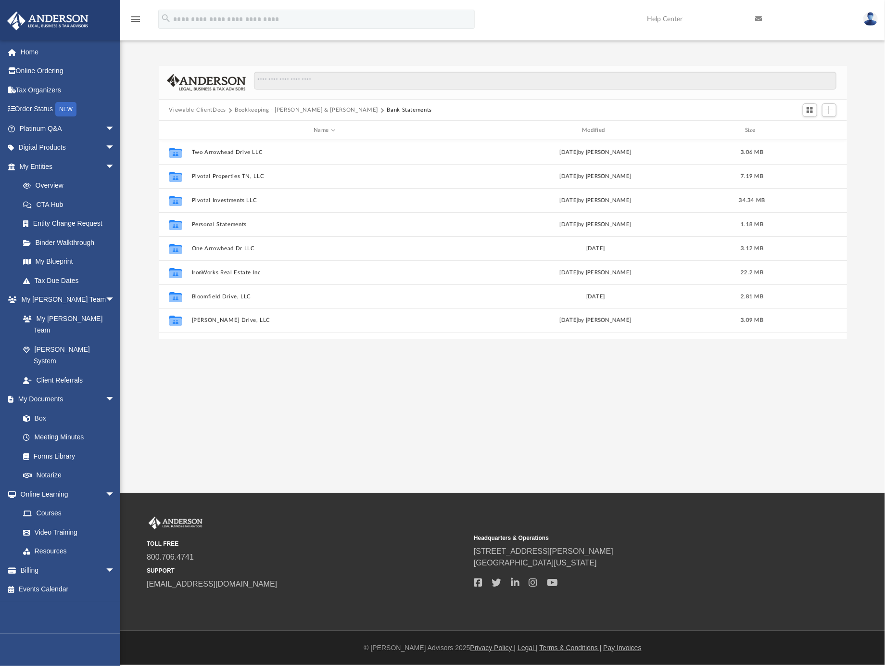
scroll to position [0, 0]
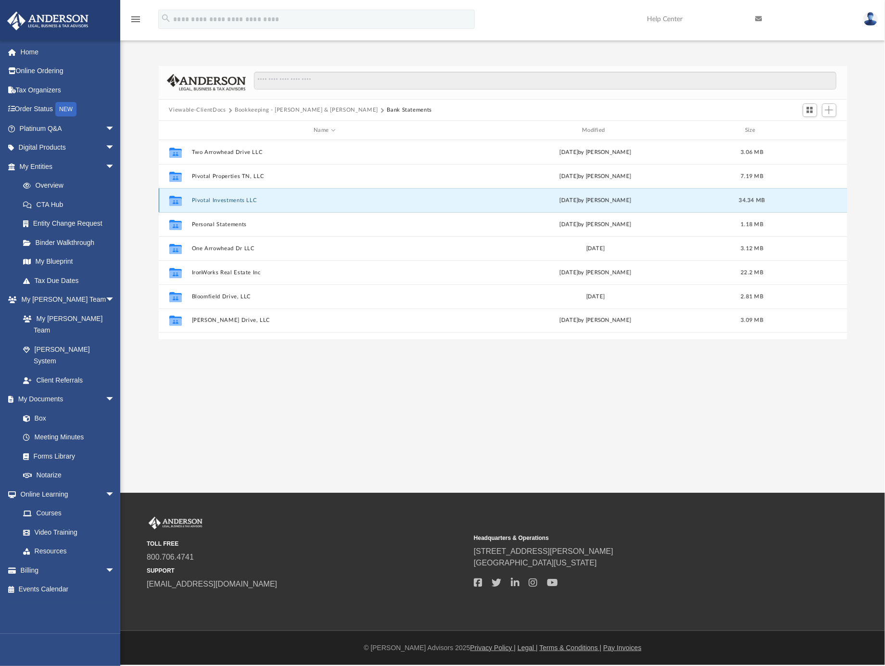
click at [230, 200] on button "Pivotal Investments LLC" at bounding box center [324, 200] width 267 height 6
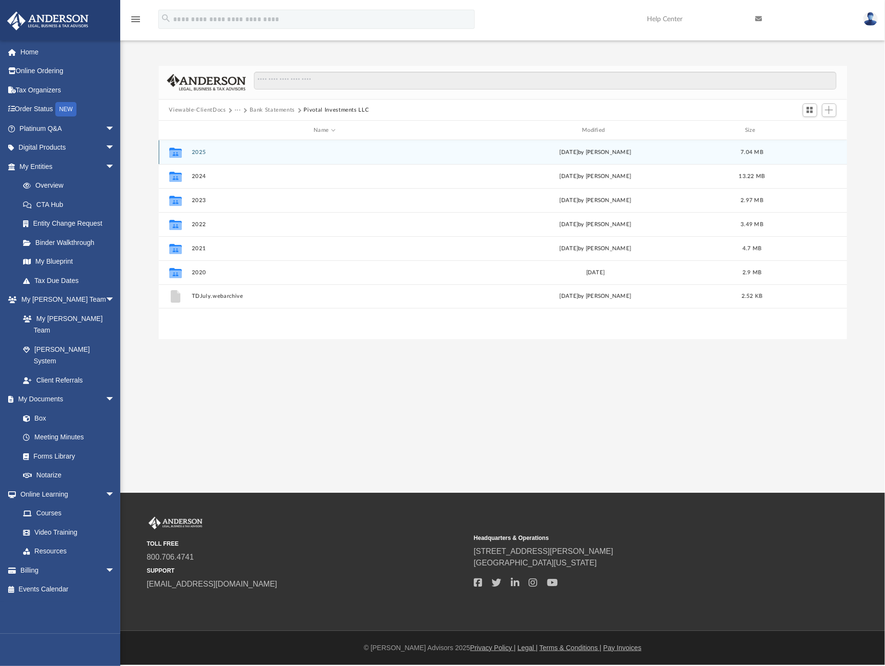
click at [198, 153] on button "2025" at bounding box center [324, 152] width 267 height 6
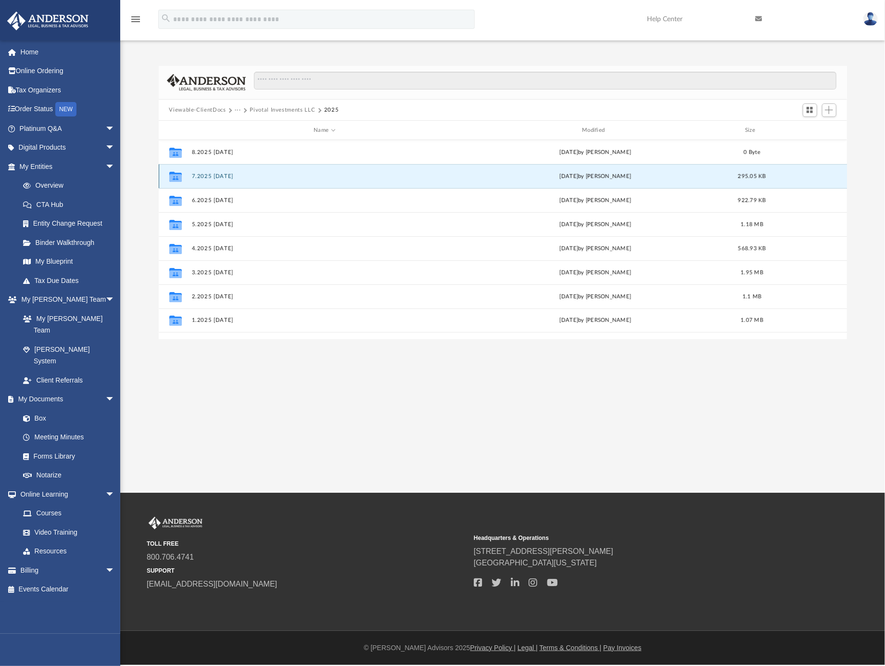
click at [212, 176] on button "7.2025 [DATE]" at bounding box center [324, 176] width 267 height 6
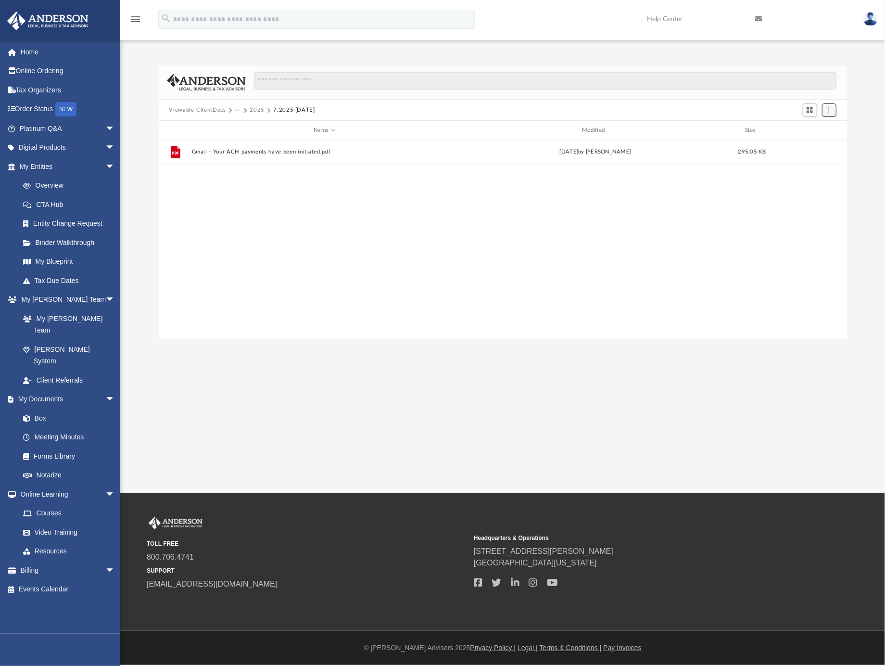
click at [833, 111] on span "Add" at bounding box center [829, 110] width 8 height 8
click at [812, 132] on li "Upload" at bounding box center [815, 130] width 31 height 10
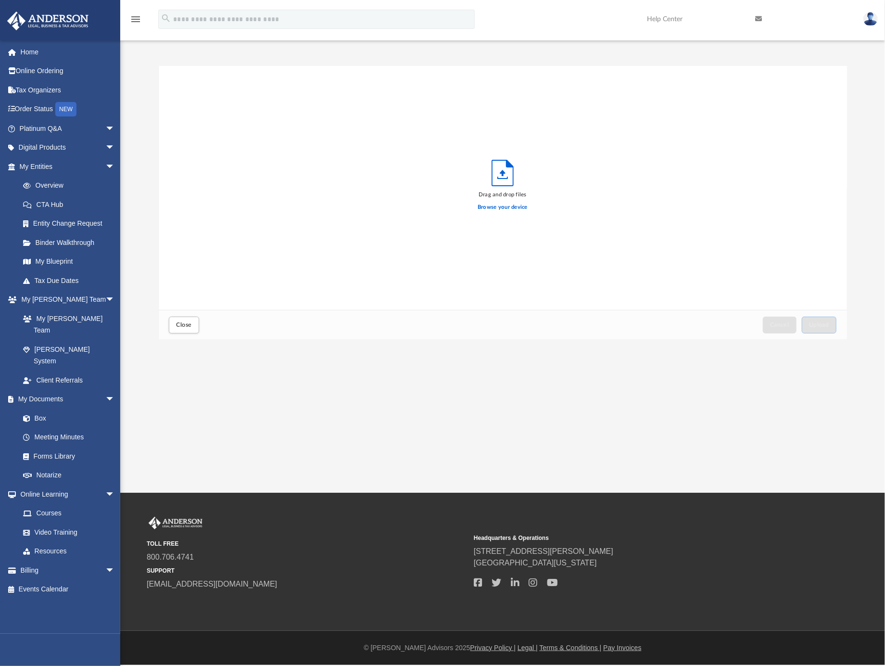
scroll to position [235, 679]
click at [522, 205] on label "Browse your device" at bounding box center [503, 207] width 50 height 9
click at [0, 0] on input "Browse your device" at bounding box center [0, 0] width 0 height 0
click at [824, 327] on span "Upload" at bounding box center [819, 325] width 20 height 6
click at [188, 327] on span "Close" at bounding box center [183, 325] width 15 height 6
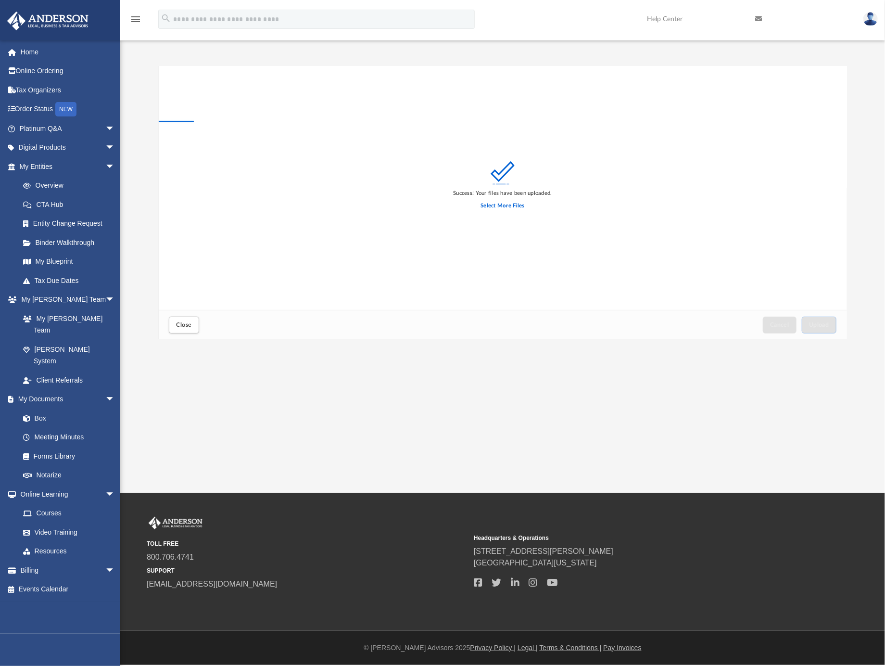
scroll to position [210, 679]
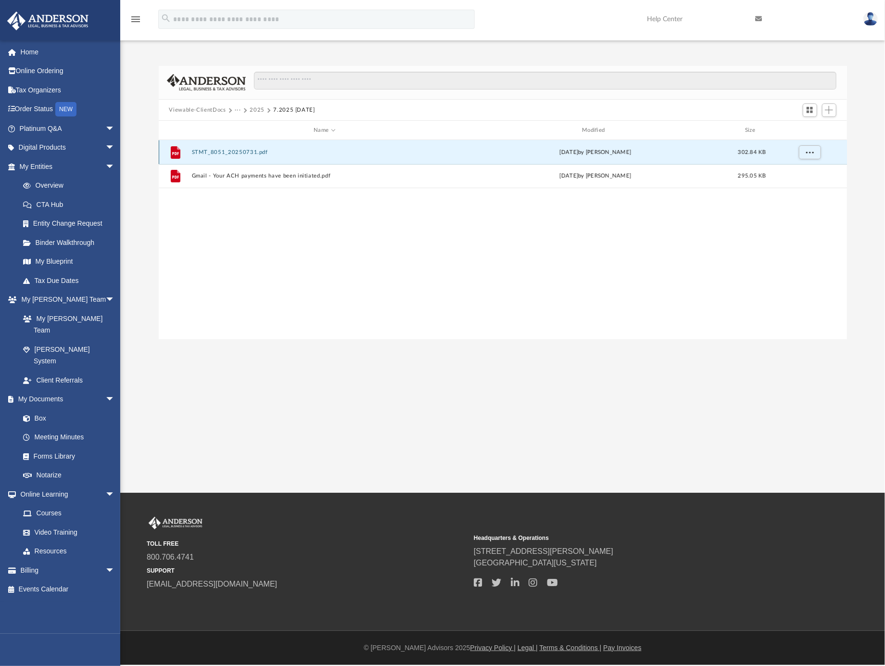
click at [249, 151] on button "STMT_8051_20250731.pdf" at bounding box center [324, 152] width 267 height 6
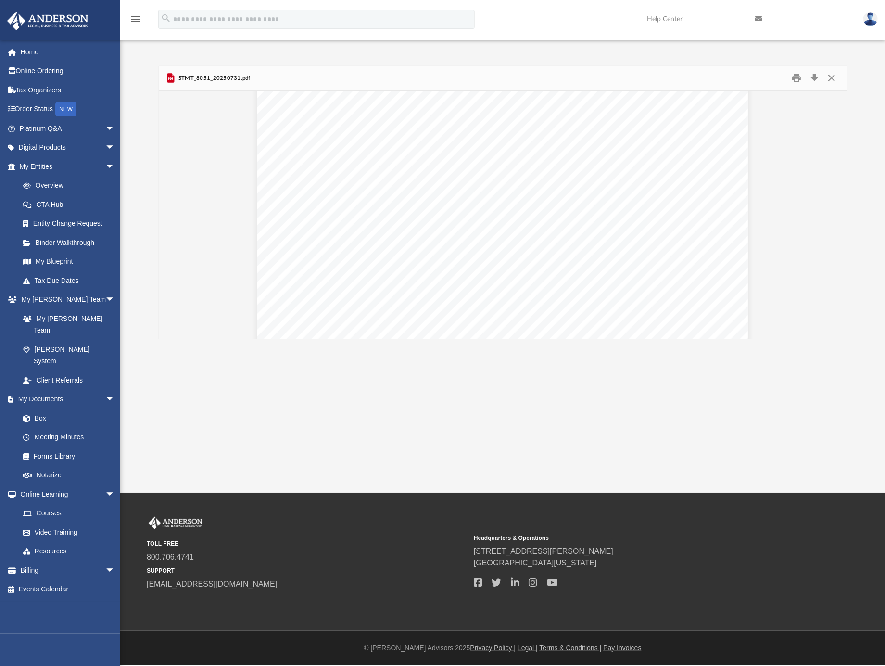
scroll to position [0, 0]
click at [829, 77] on button "Close" at bounding box center [831, 78] width 17 height 15
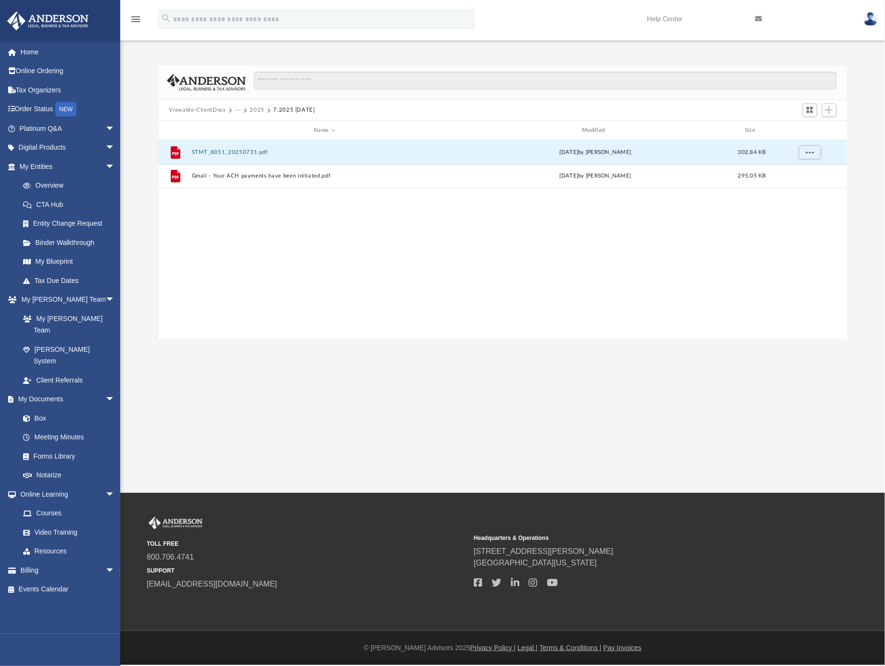
click at [259, 112] on button "2025" at bounding box center [257, 110] width 15 height 9
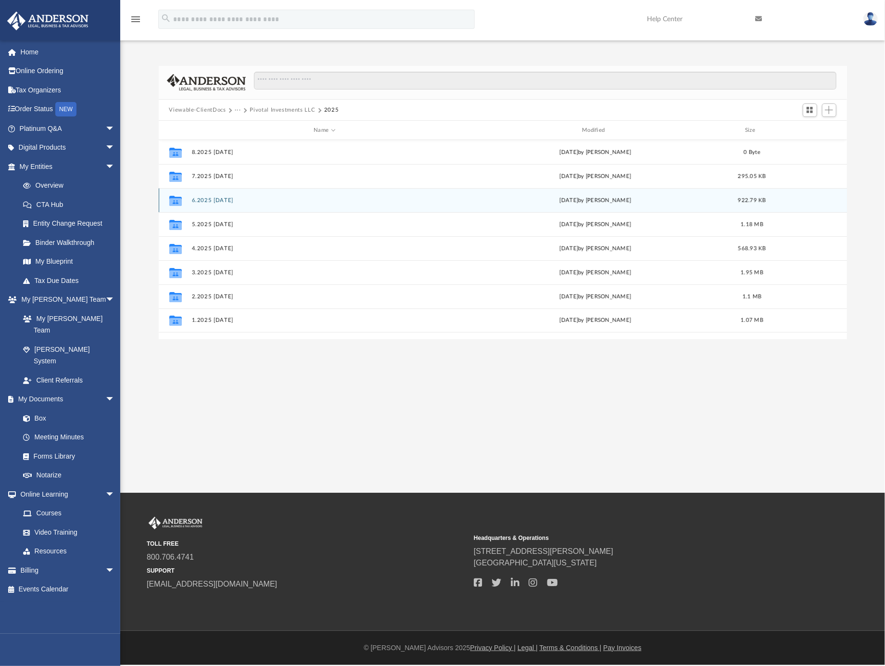
click at [215, 195] on div "Collaborated Folder 6.2025 [DATE] [DATE] by [PERSON_NAME] 922.79 KB" at bounding box center [503, 200] width 688 height 24
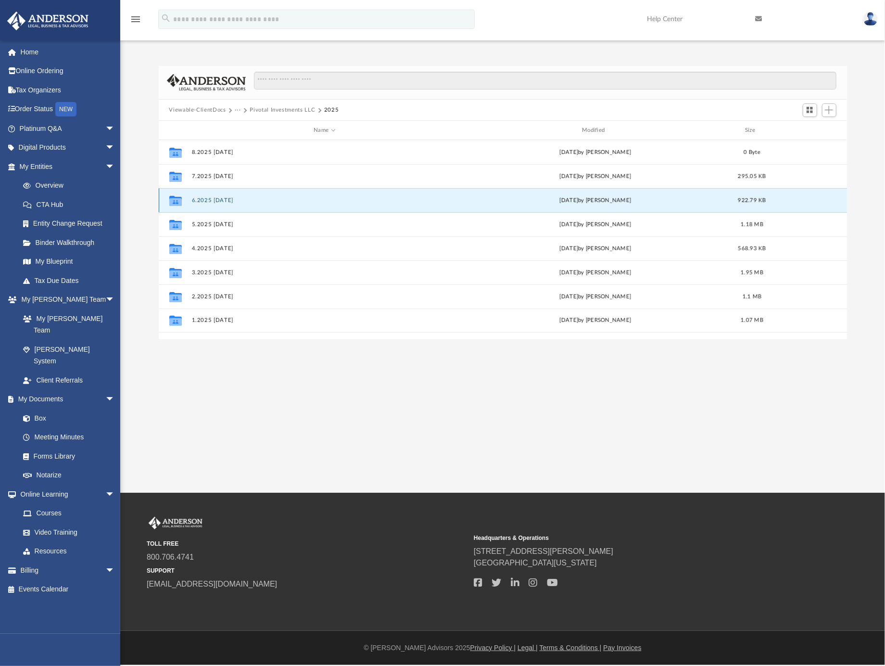
click at [215, 201] on button "6.2025 [DATE]" at bounding box center [324, 200] width 267 height 6
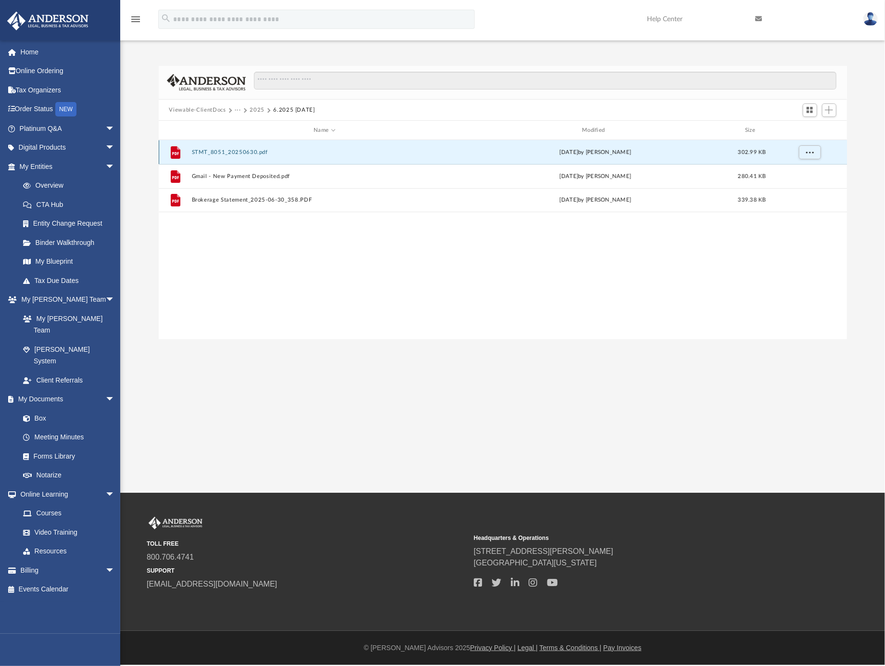
click at [228, 150] on button "STMT_8051_20250630.pdf" at bounding box center [324, 152] width 267 height 6
